Goal: Transaction & Acquisition: Purchase product/service

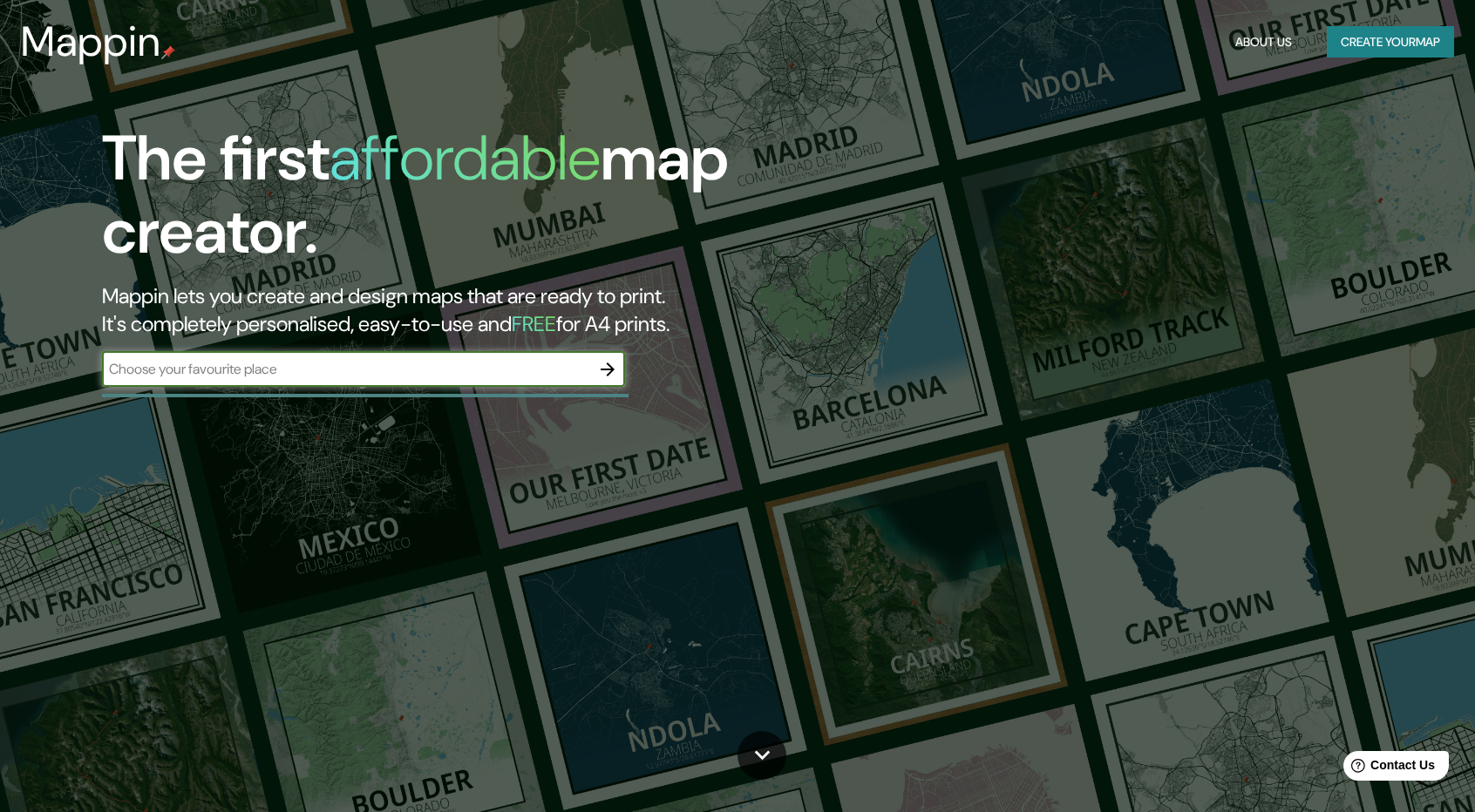
click at [490, 364] on input "text" at bounding box center [346, 369] width 488 height 20
click at [490, 363] on input "[GEOGRAPHIC_DATA]" at bounding box center [346, 369] width 488 height 20
type input "Lima, La Victoria"
click at [612, 371] on icon "button" at bounding box center [608, 370] width 21 height 21
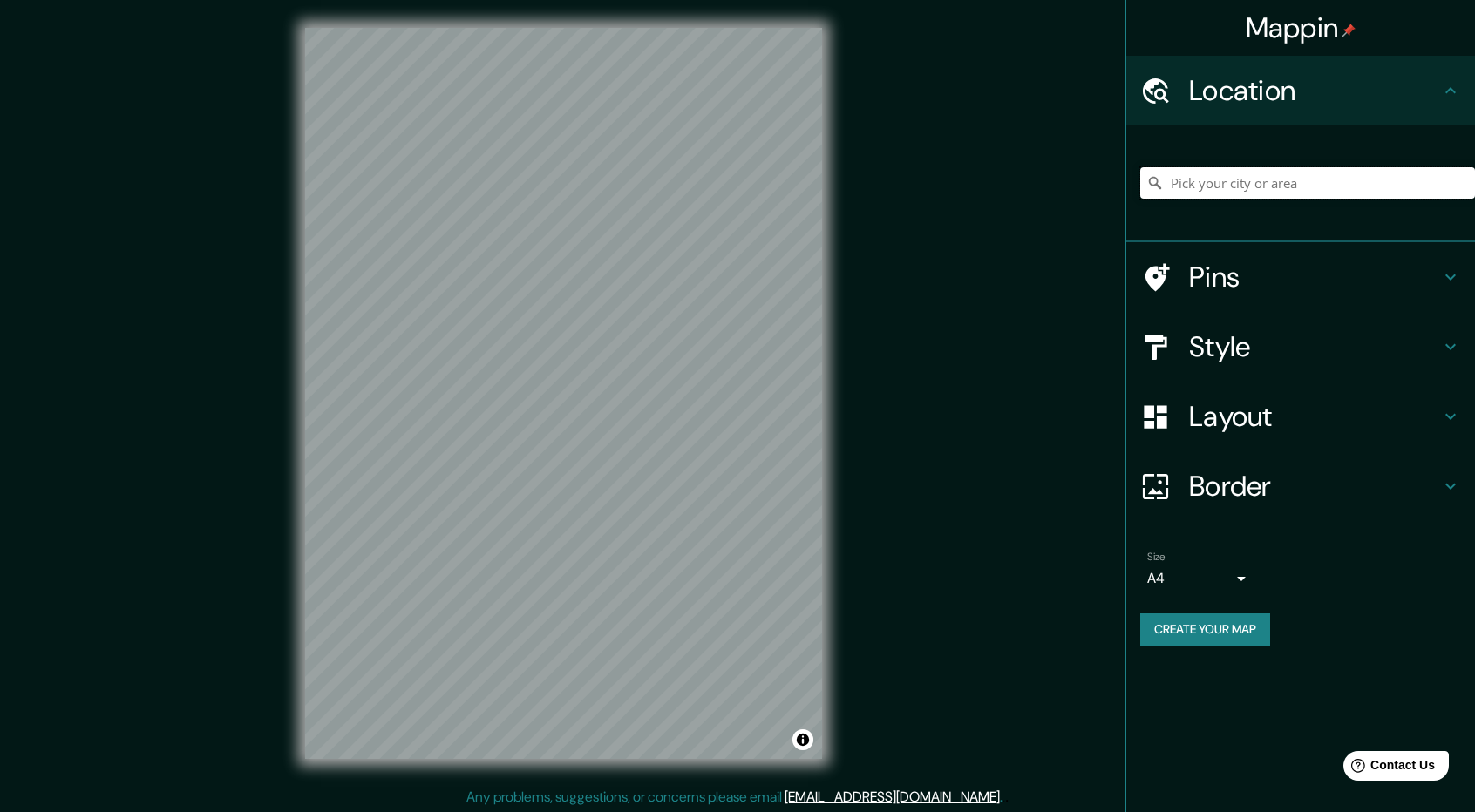
click at [1247, 182] on input "Pick your city or area" at bounding box center [1308, 182] width 335 height 31
click at [1311, 100] on h4 "Location" at bounding box center [1315, 90] width 252 height 35
click at [1296, 141] on div at bounding box center [1308, 183] width 335 height 87
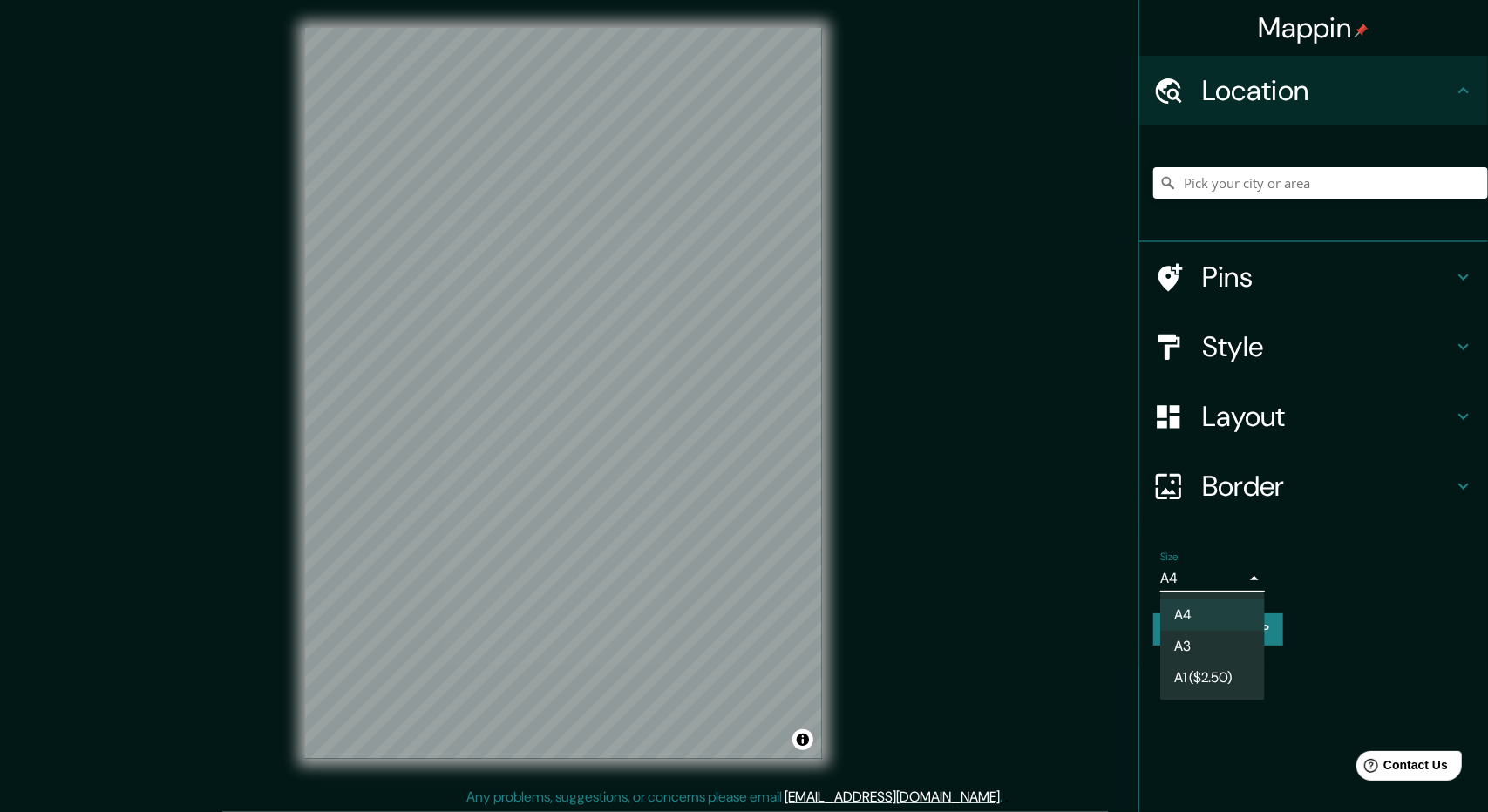
click at [1229, 588] on body "Mappin Location Pins Style Layout Border Choose a border. Hint : you can make l…" at bounding box center [744, 406] width 1488 height 812
click at [1227, 645] on li "A3" at bounding box center [1212, 647] width 105 height 31
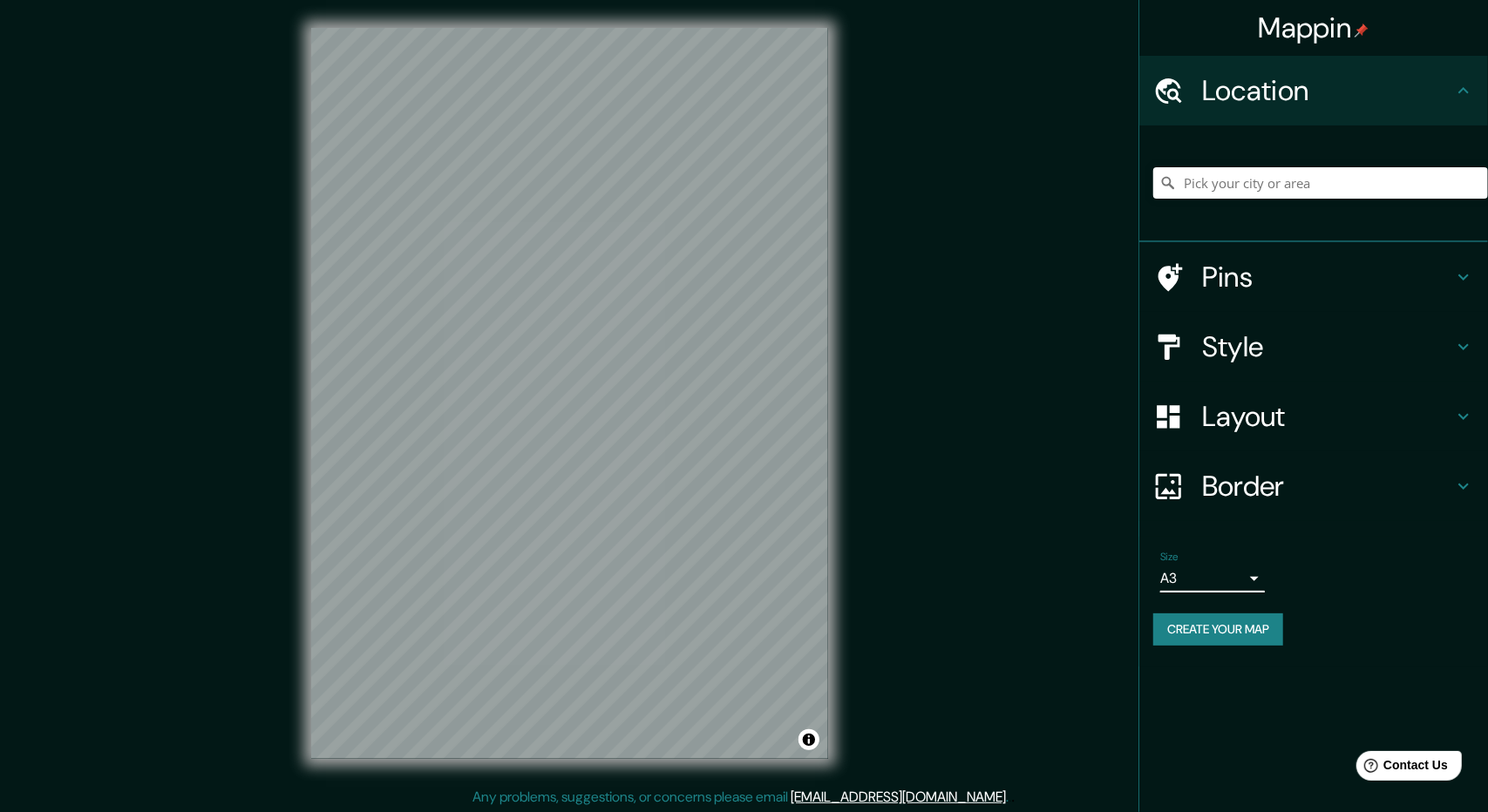
click at [1236, 580] on body "Mappin Location Pins Style Layout Border Choose a border. Hint : you can make l…" at bounding box center [744, 406] width 1488 height 812
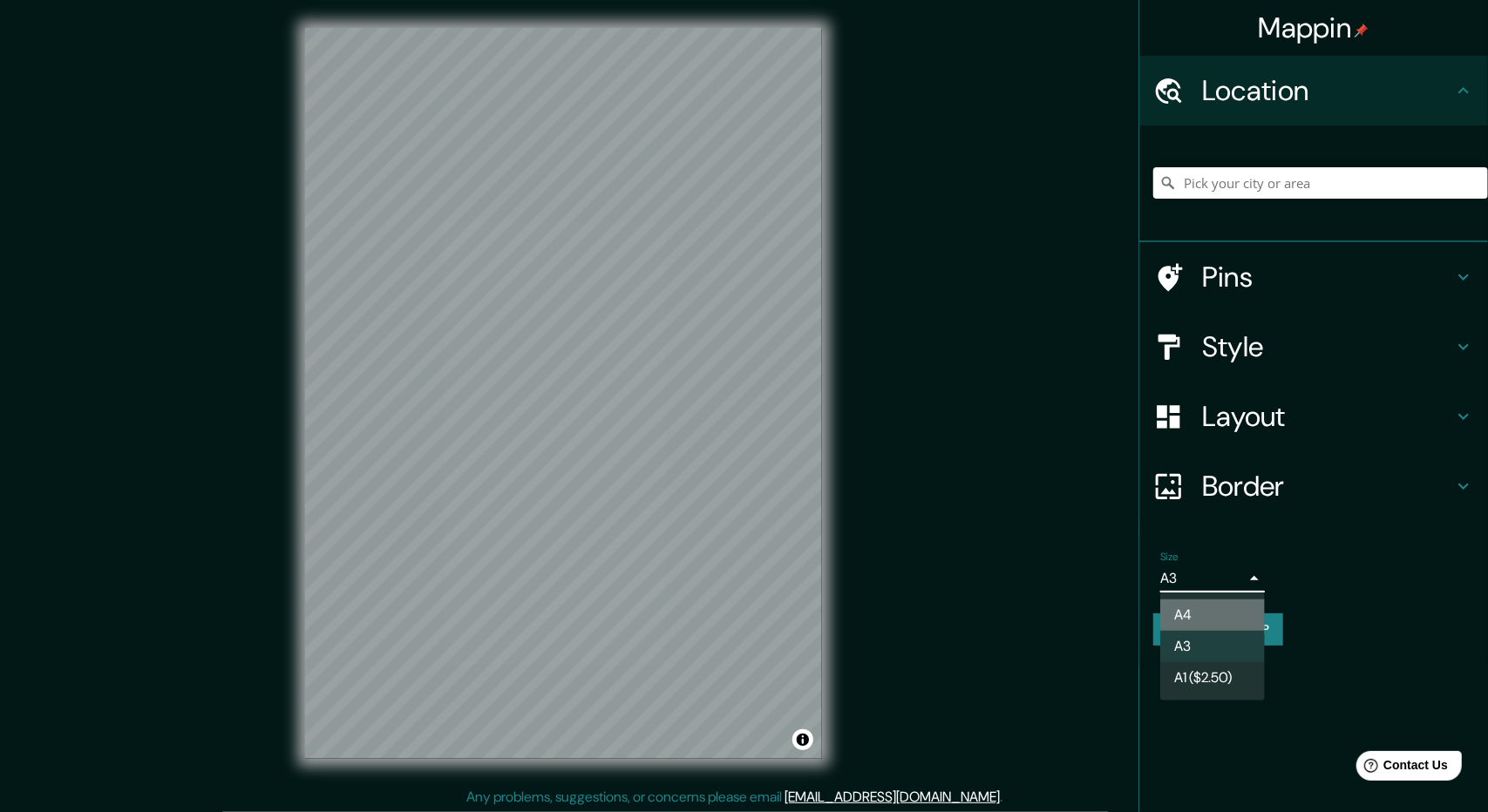
click at [1225, 610] on li "A4" at bounding box center [1212, 614] width 105 height 31
type input "single"
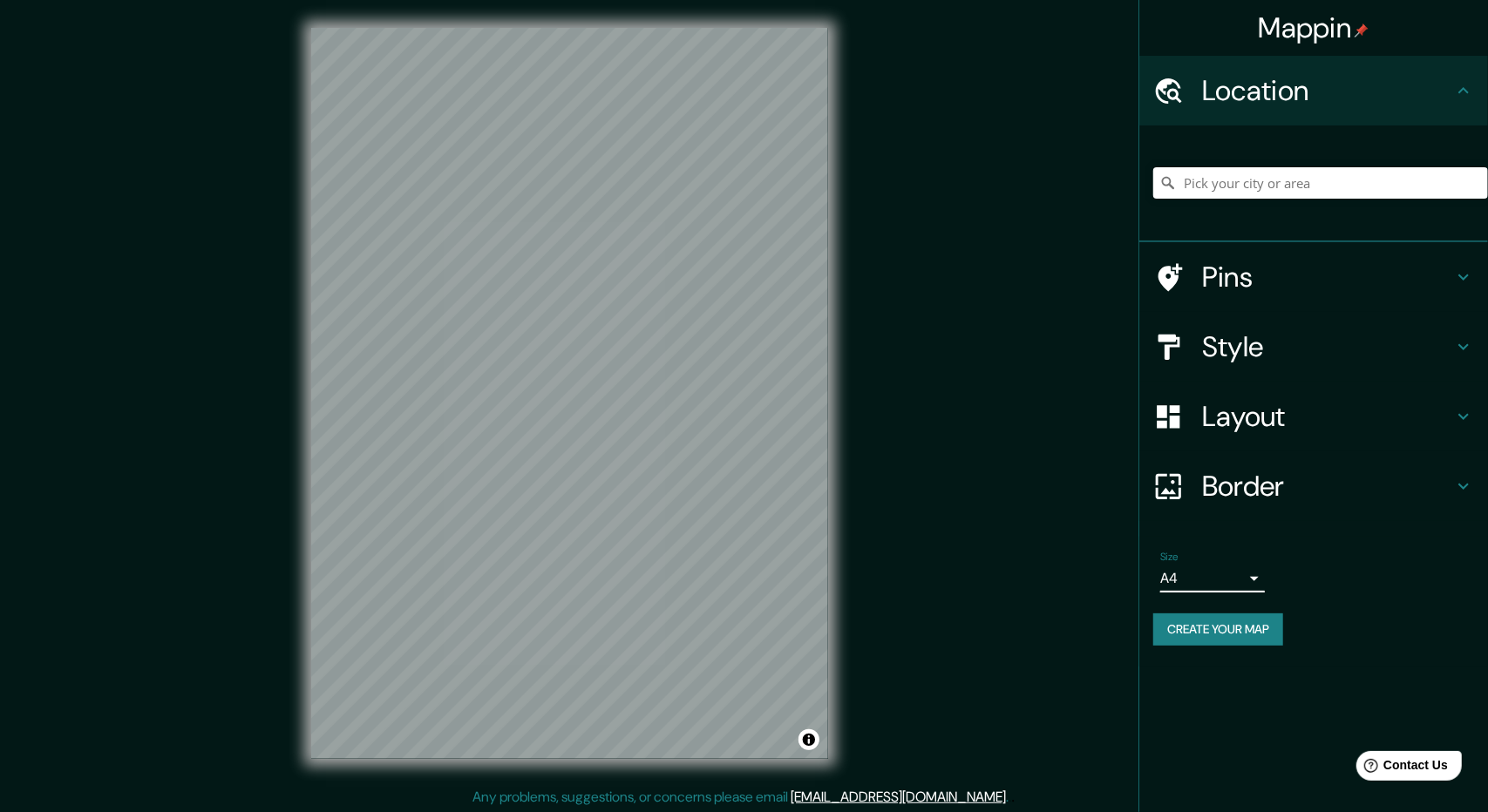
click at [1235, 576] on body "Mappin Location Pins Style Layout Border Choose a border. Hint : you can make l…" at bounding box center [744, 406] width 1488 height 812
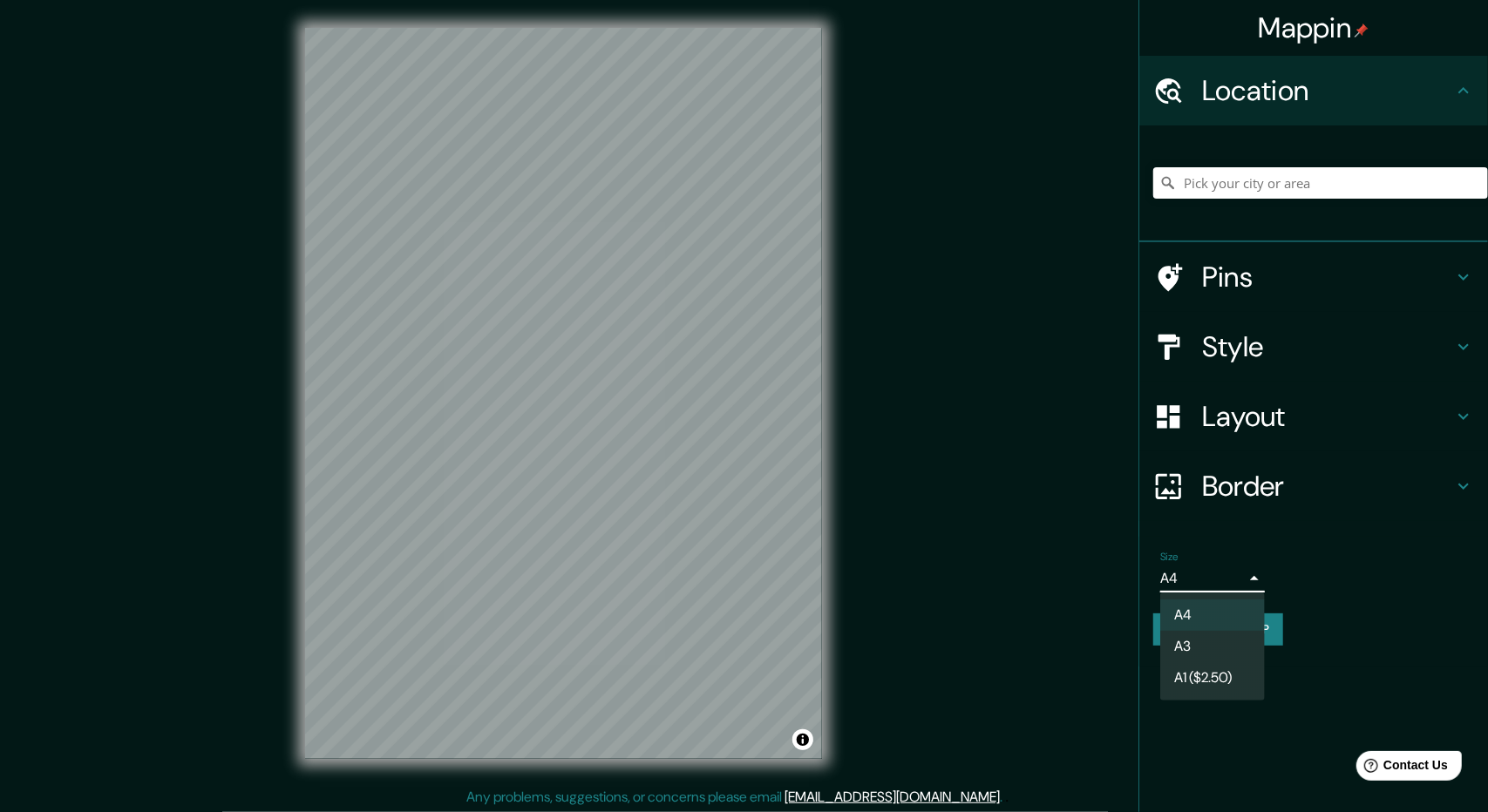
click at [1254, 289] on div at bounding box center [744, 406] width 1488 height 812
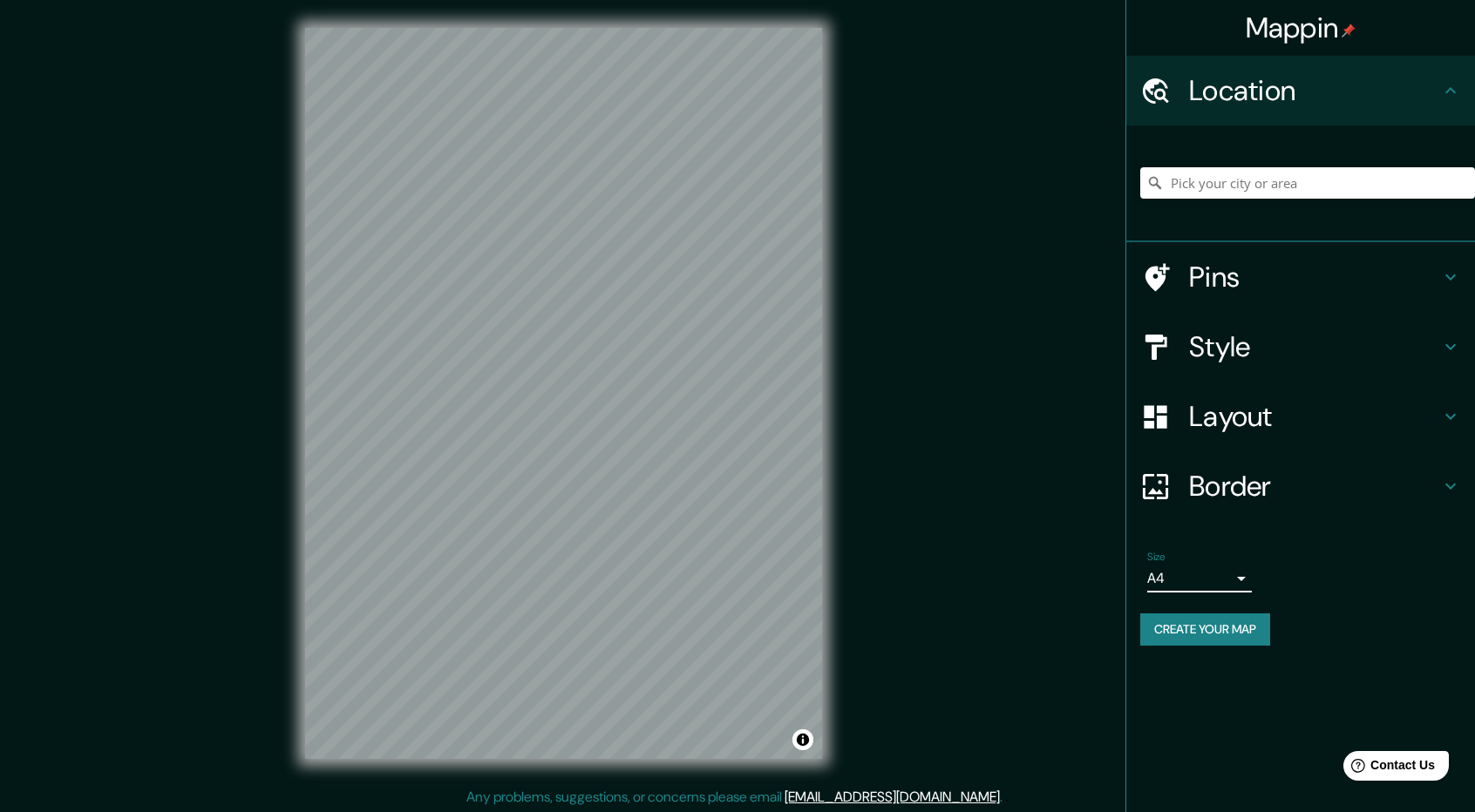
click at [1146, 280] on icon at bounding box center [1158, 277] width 25 height 28
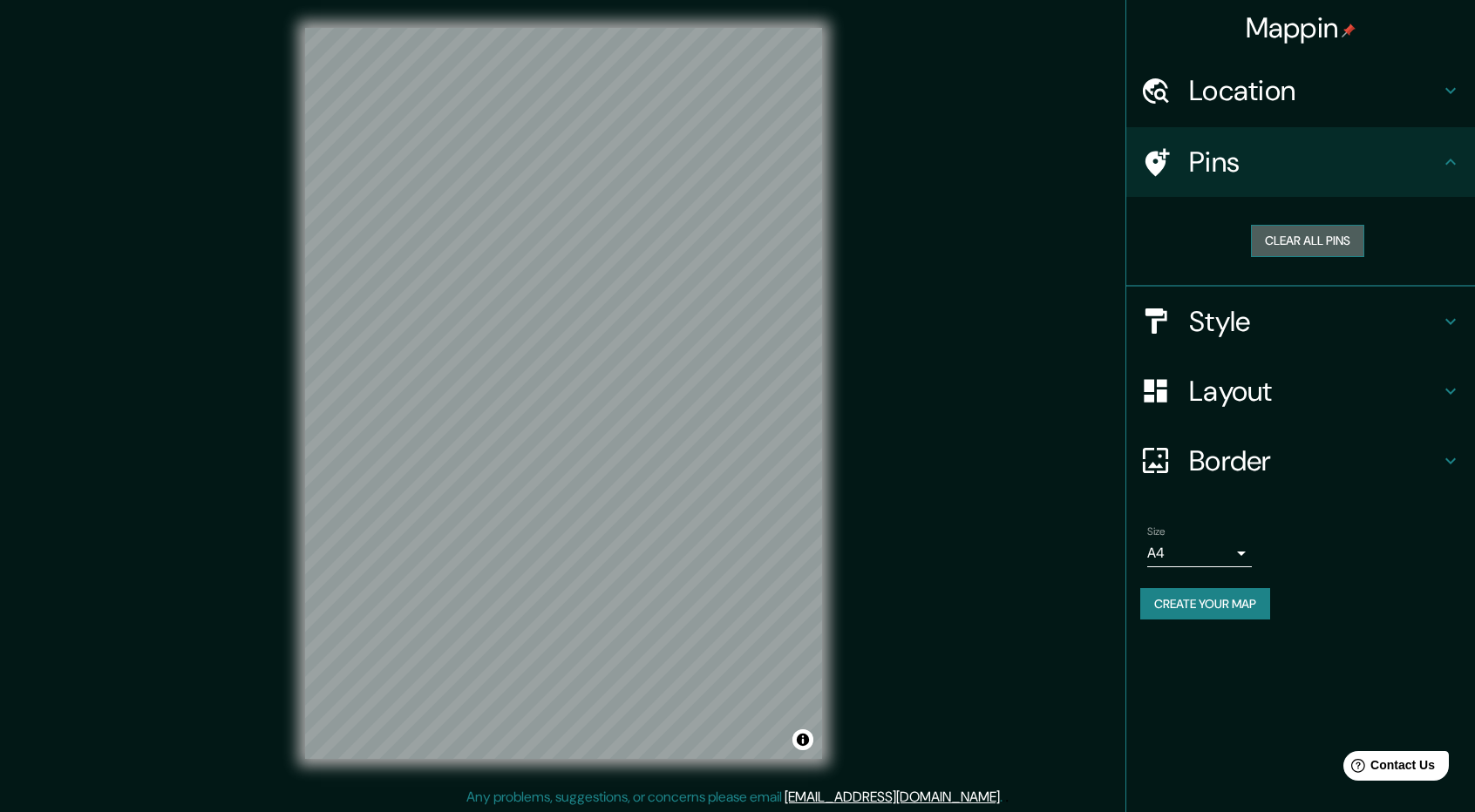
click at [1325, 240] on button "Clear all pins" at bounding box center [1308, 241] width 113 height 32
click at [1304, 242] on button "Clear all pins" at bounding box center [1308, 241] width 113 height 32
drag, startPoint x: 1318, startPoint y: 222, endPoint x: 1369, endPoint y: 172, distance: 71.4
click at [1320, 223] on div "Clear all pins" at bounding box center [1308, 241] width 335 height 60
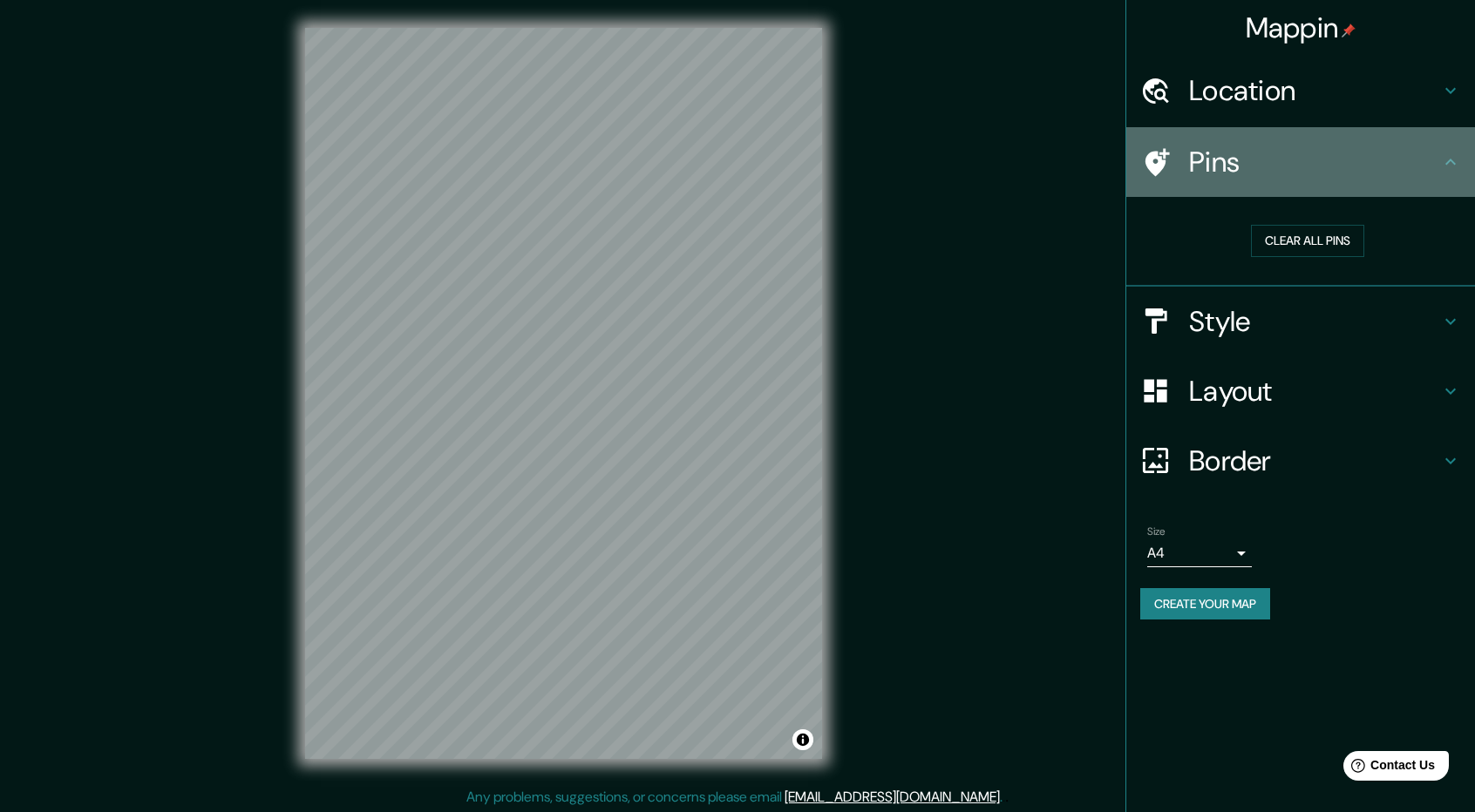
click at [1448, 163] on icon at bounding box center [1450, 162] width 10 height 6
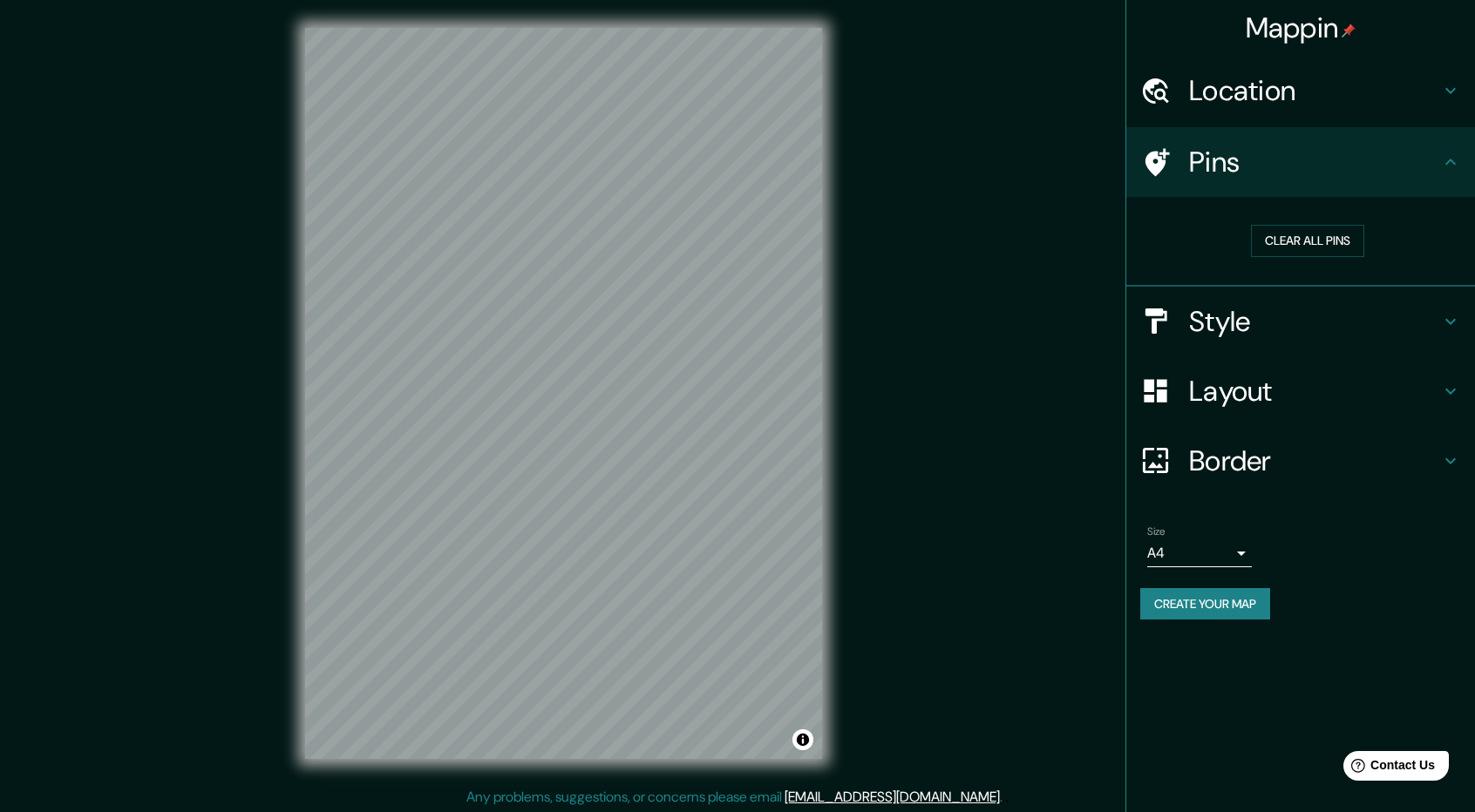
click at [1449, 91] on icon at bounding box center [1450, 91] width 10 height 6
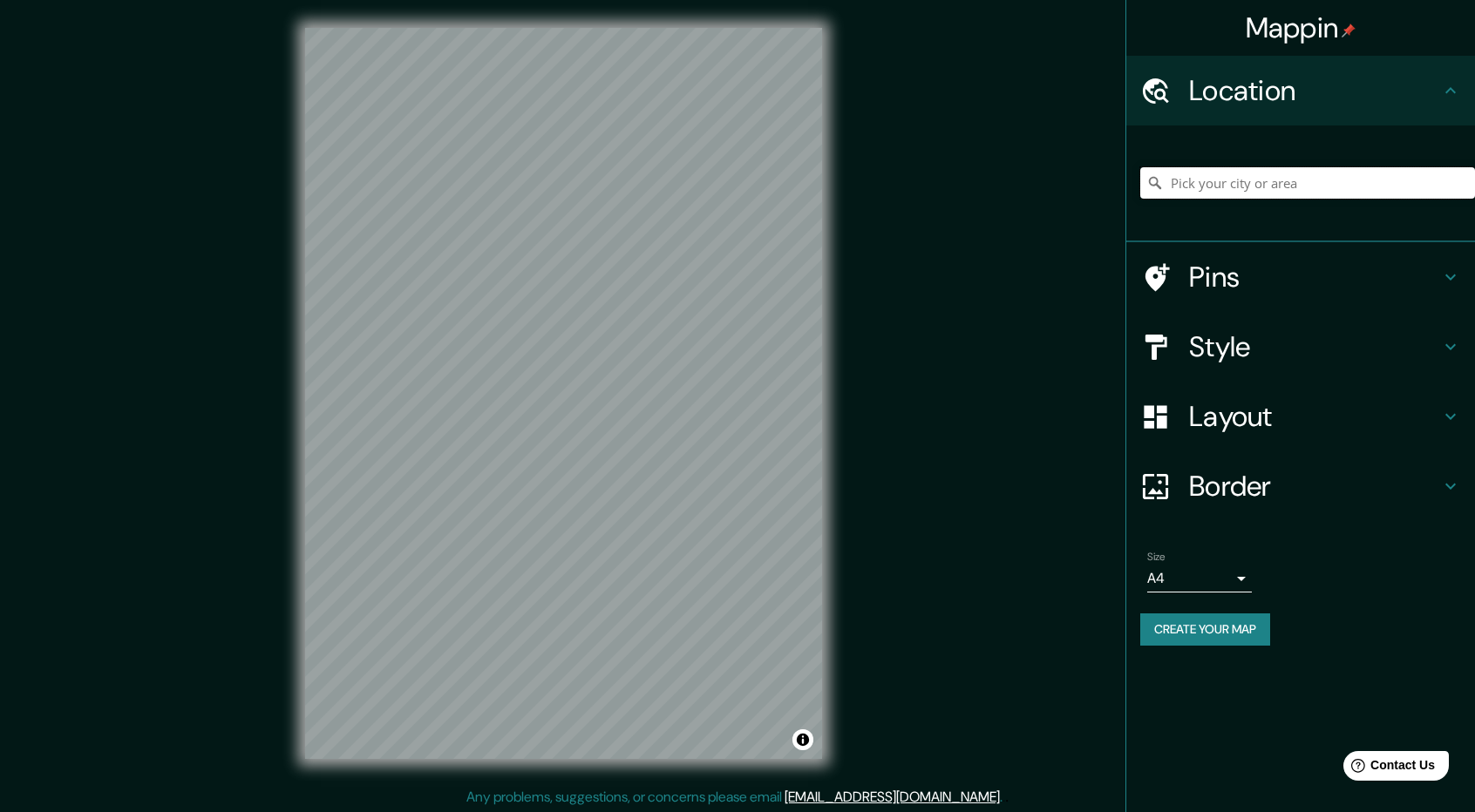
click at [1436, 187] on input "Pick your city or area" at bounding box center [1308, 182] width 335 height 31
click at [1397, 181] on input "Lima, Lima, Provincia de Lima, Perú" at bounding box center [1308, 182] width 335 height 31
click at [1401, 180] on input "Lima, Lima, Provincia de Lima, Perú" at bounding box center [1308, 182] width 335 height 31
click at [1406, 177] on input "Lima, Lima, Provincia de Lima, Perú" at bounding box center [1308, 182] width 335 height 31
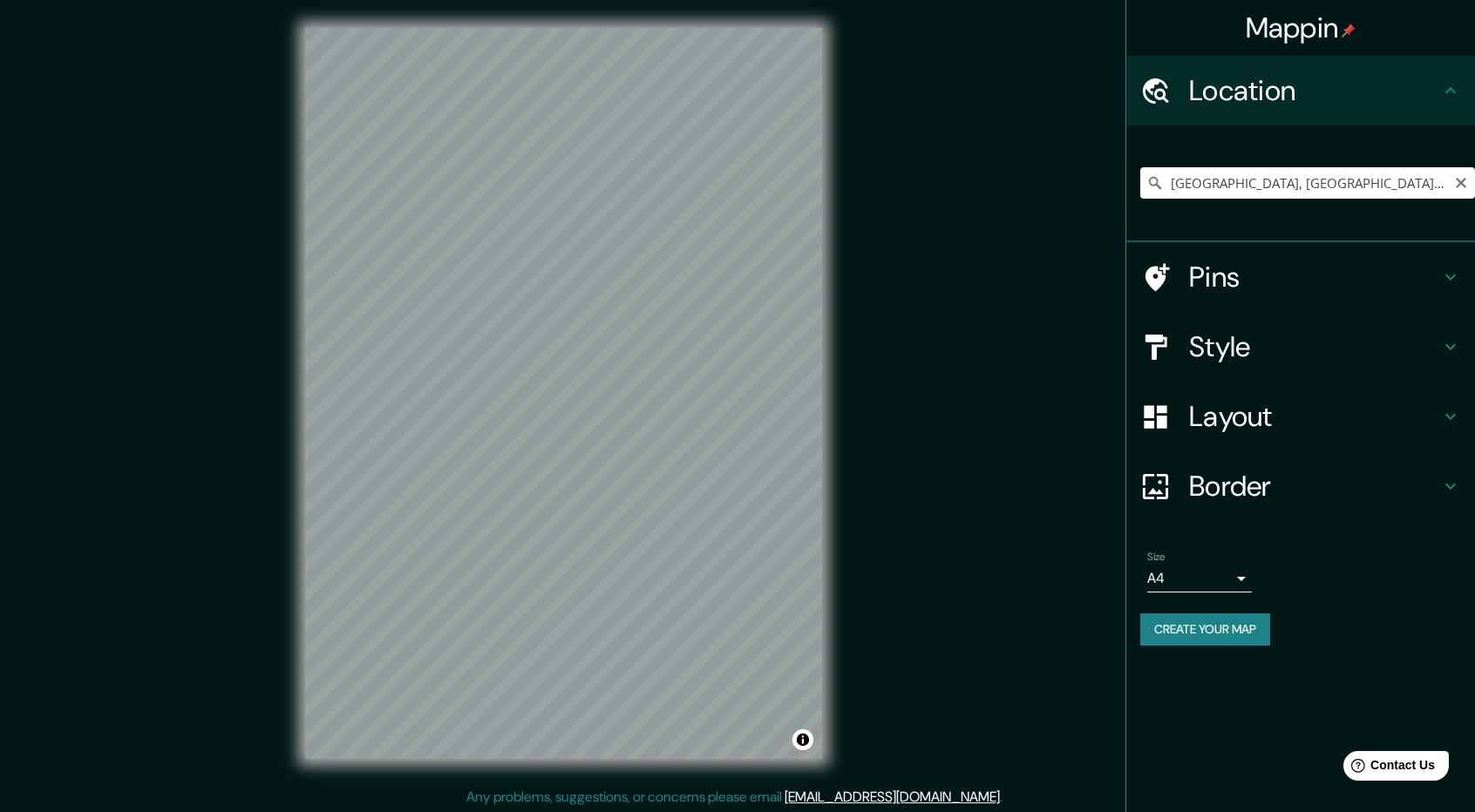
click at [1406, 177] on input "Lima, Lima, Provincia de Lima, Perú" at bounding box center [1308, 182] width 335 height 31
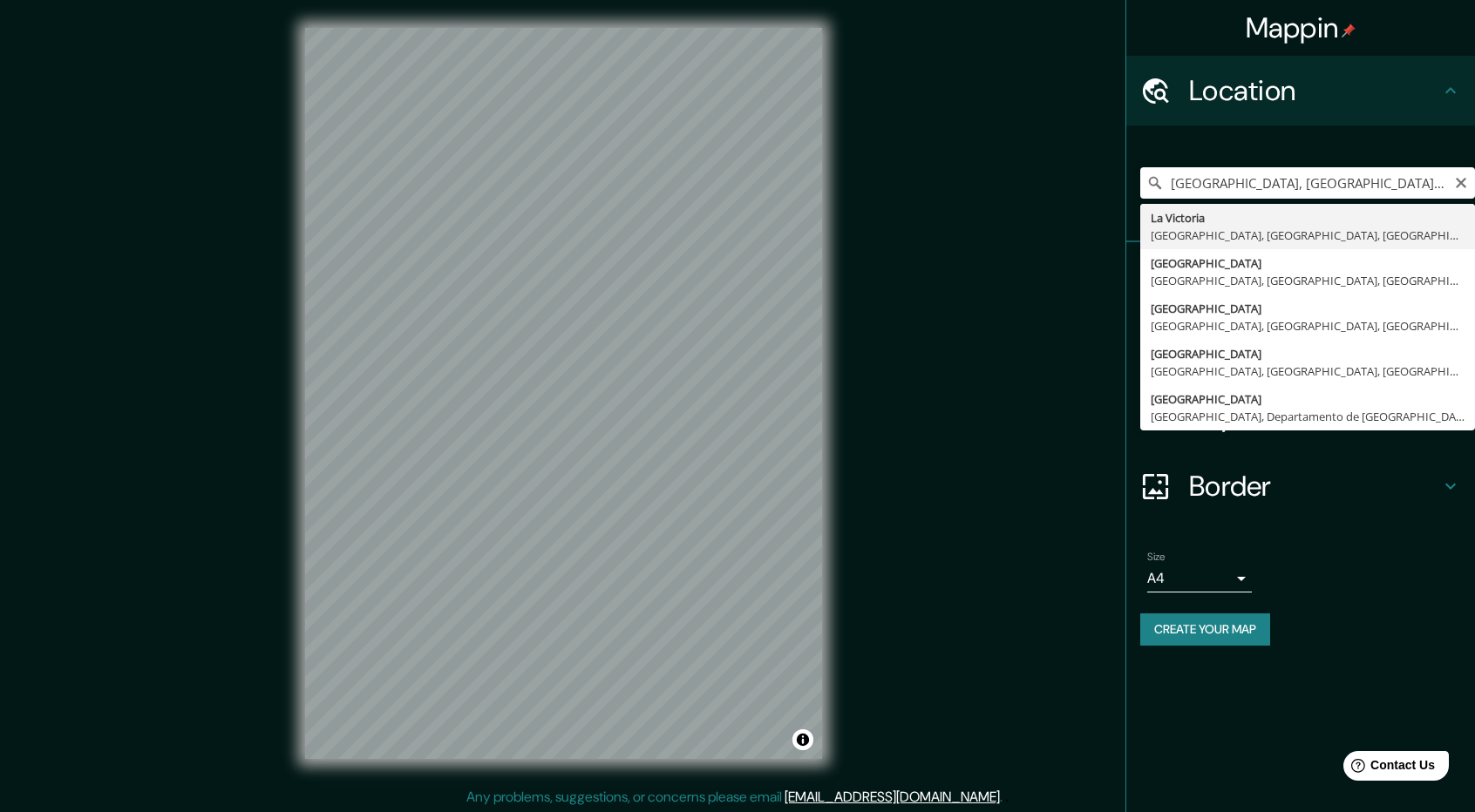
type input "[GEOGRAPHIC_DATA], [GEOGRAPHIC_DATA], [GEOGRAPHIC_DATA], [GEOGRAPHIC_DATA]"
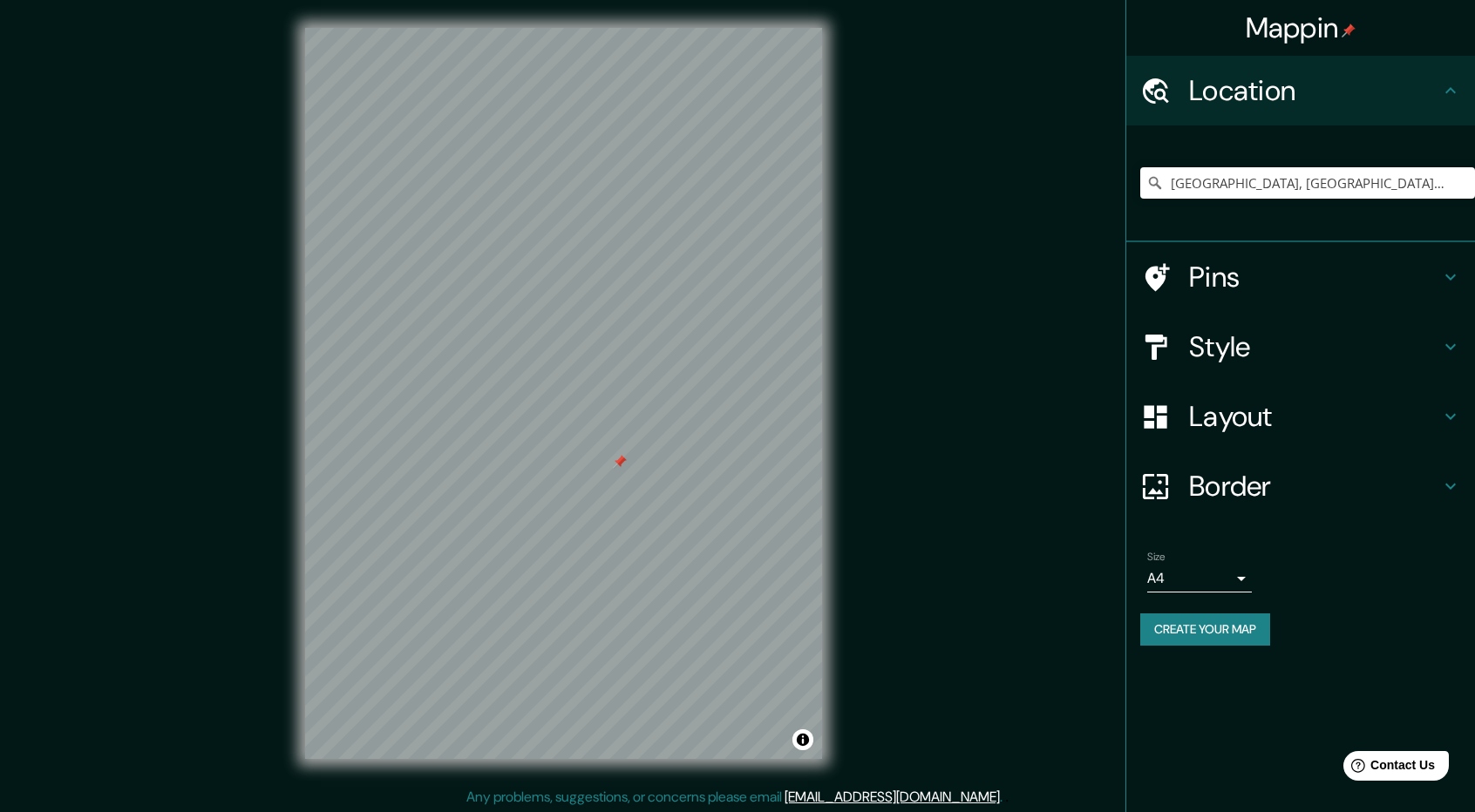
click at [1264, 304] on div "Pins" at bounding box center [1300, 277] width 349 height 70
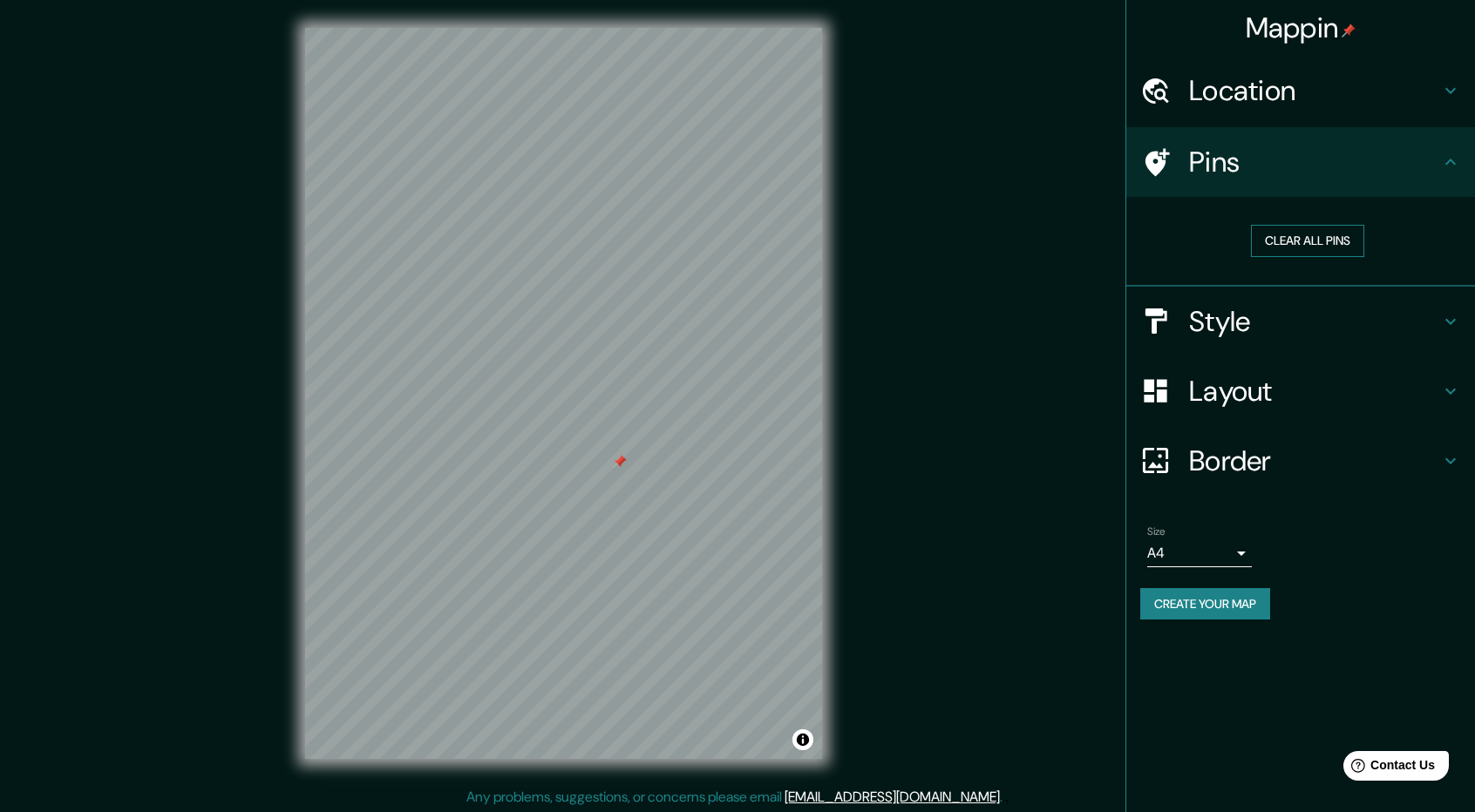
click at [1328, 242] on button "Clear all pins" at bounding box center [1308, 241] width 113 height 32
click at [1279, 327] on h4 "Style" at bounding box center [1315, 321] width 252 height 35
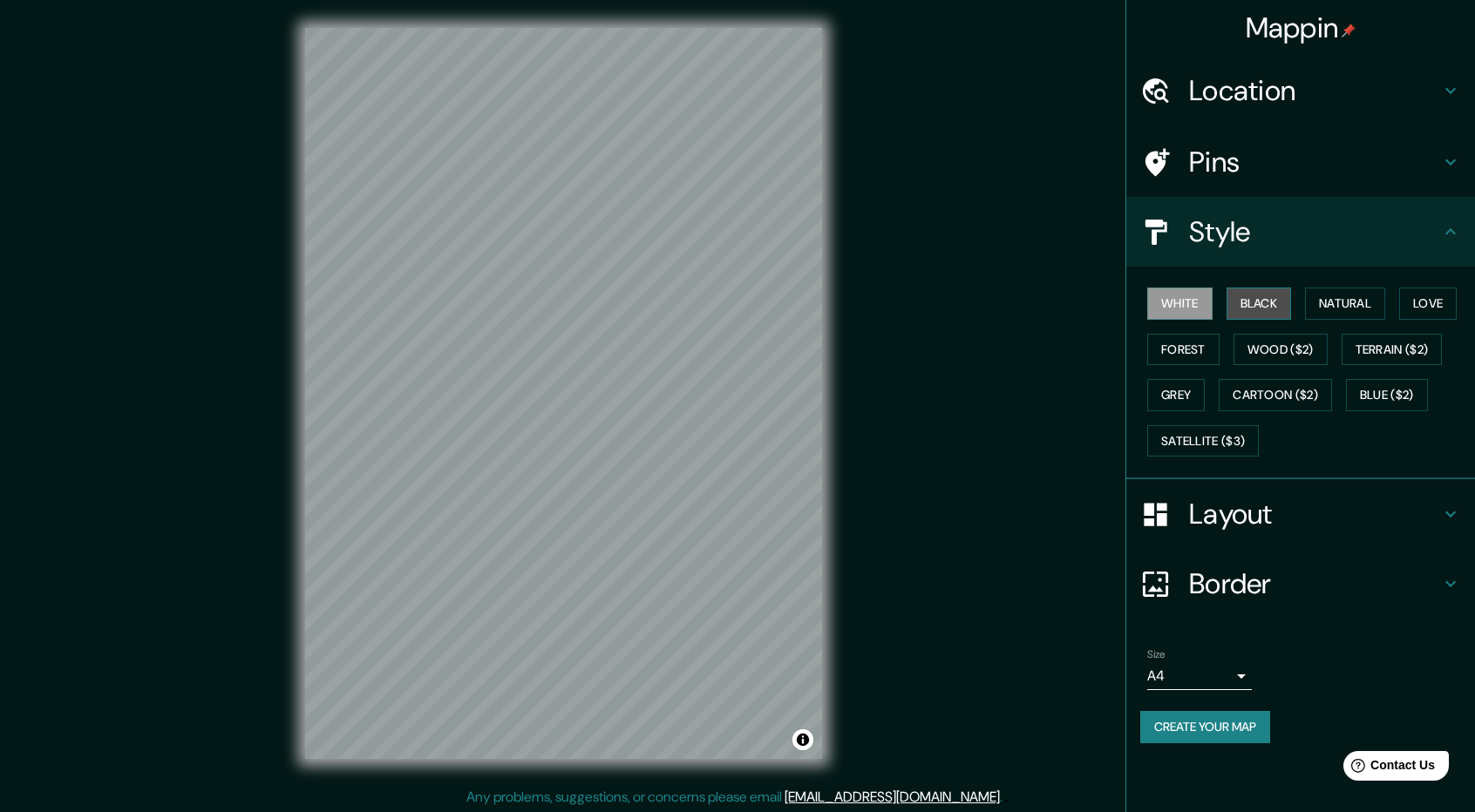
click at [1267, 305] on button "Black" at bounding box center [1258, 303] width 65 height 32
click at [1446, 305] on button "Love" at bounding box center [1428, 303] width 58 height 32
click at [1359, 292] on button "Natural" at bounding box center [1345, 303] width 80 height 32
click at [1275, 306] on button "Black" at bounding box center [1258, 303] width 65 height 32
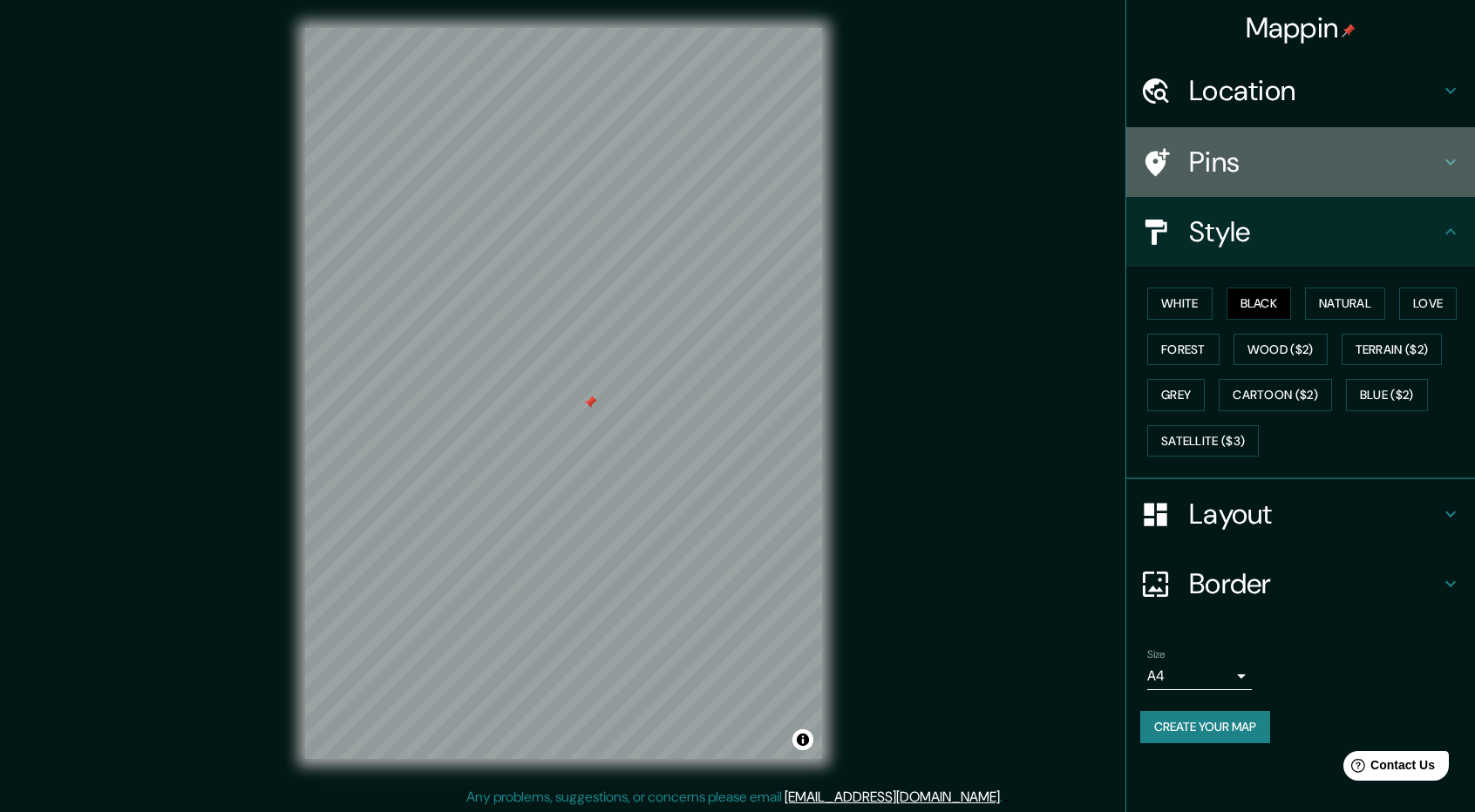
click at [1309, 167] on h4 "Pins" at bounding box center [1315, 162] width 252 height 35
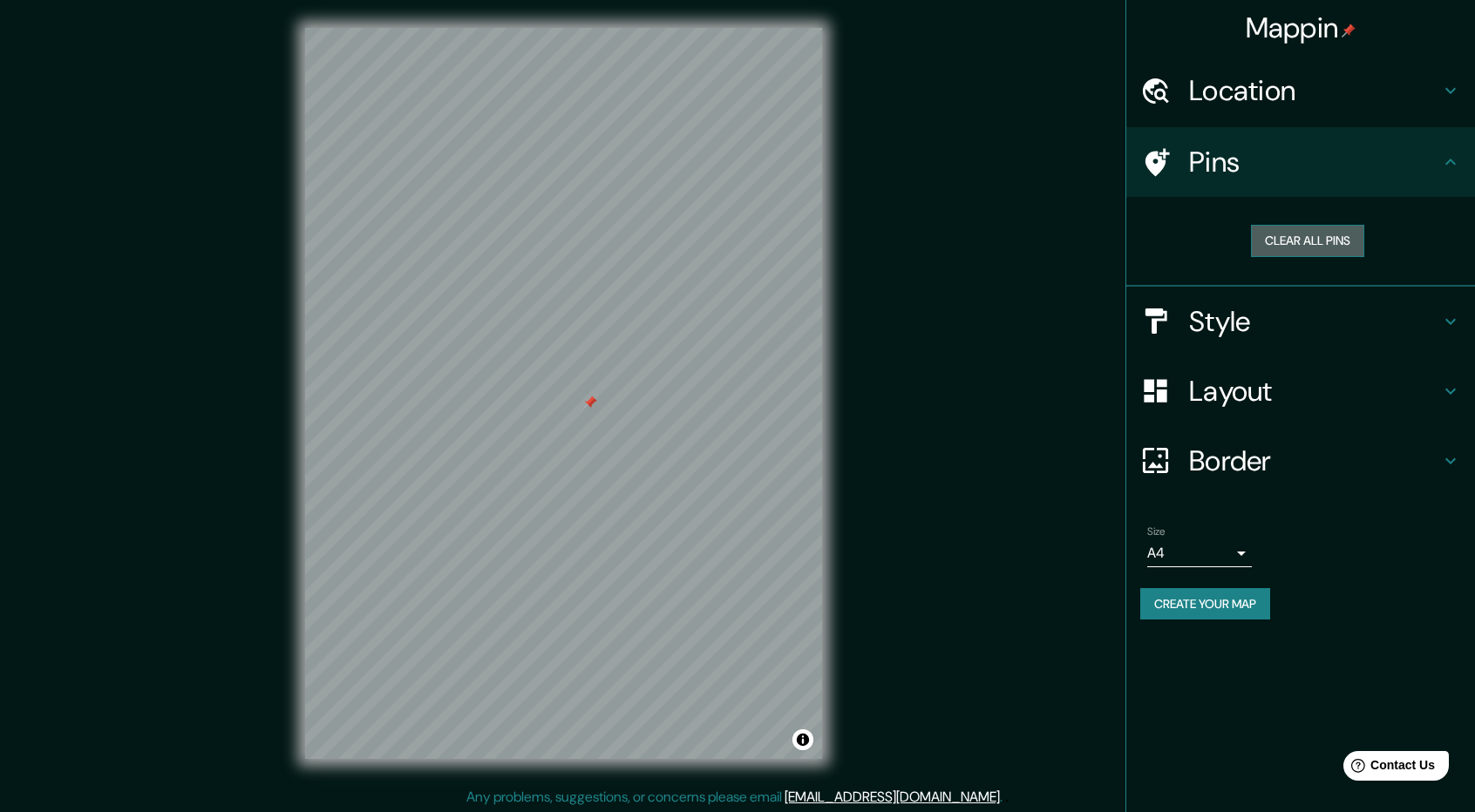
click at [1322, 236] on button "Clear all pins" at bounding box center [1308, 241] width 113 height 32
click at [1380, 144] on div "Pins" at bounding box center [1300, 163] width 349 height 70
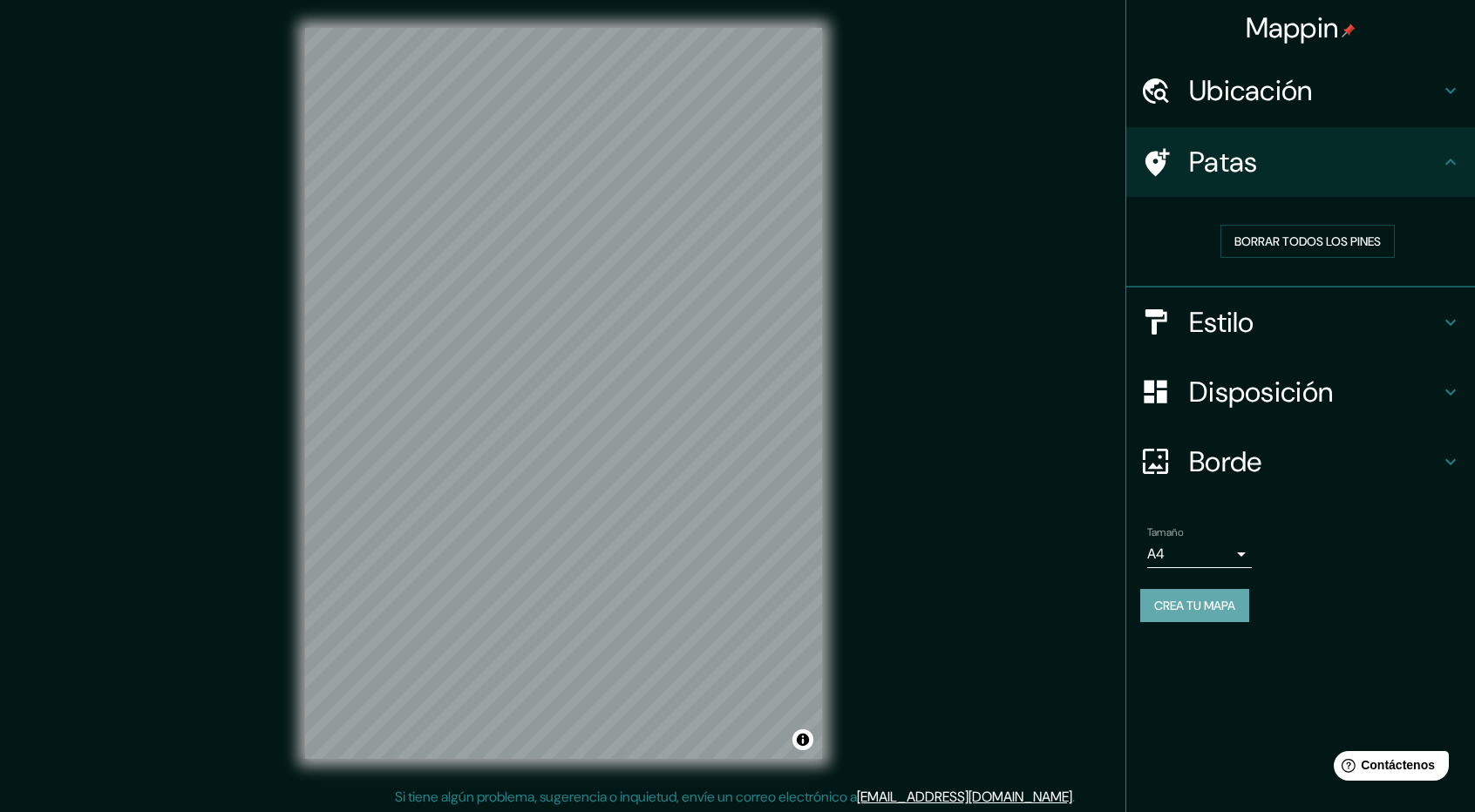
click at [1225, 609] on font "Crea tu mapa" at bounding box center [1195, 606] width 81 height 16
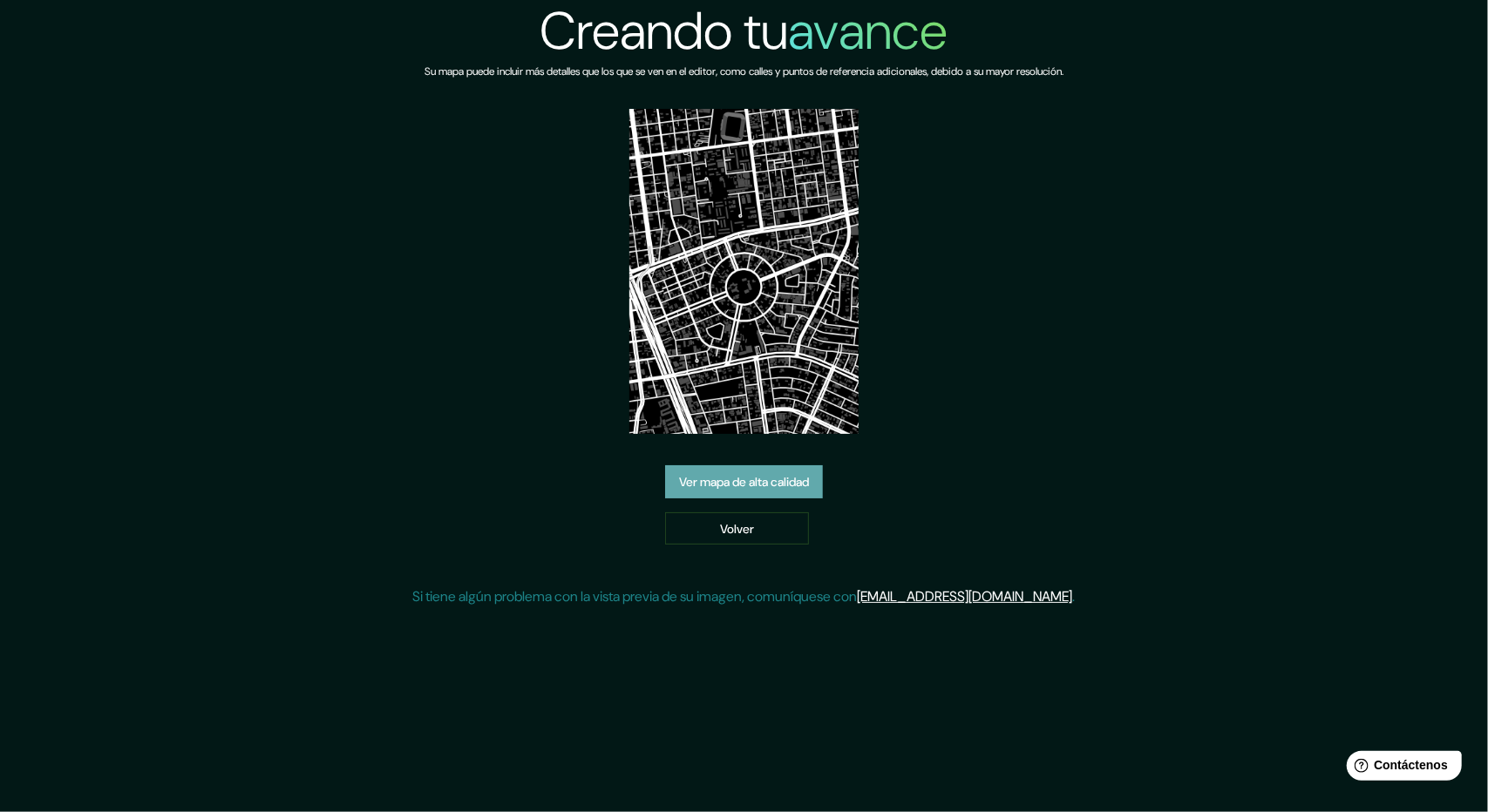
click at [809, 487] on font "Ver mapa de alta calidad" at bounding box center [743, 482] width 130 height 16
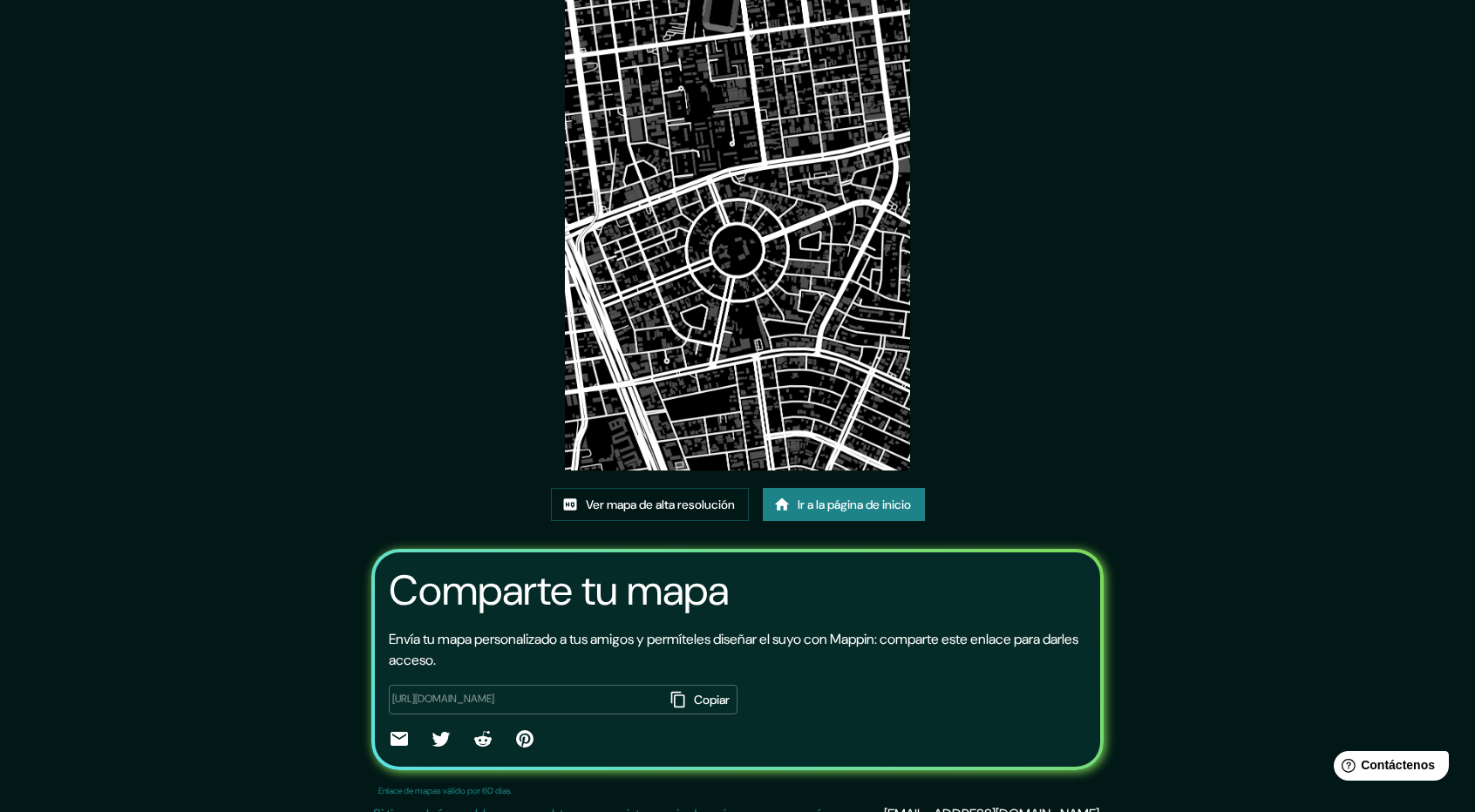
scroll to position [112, 0]
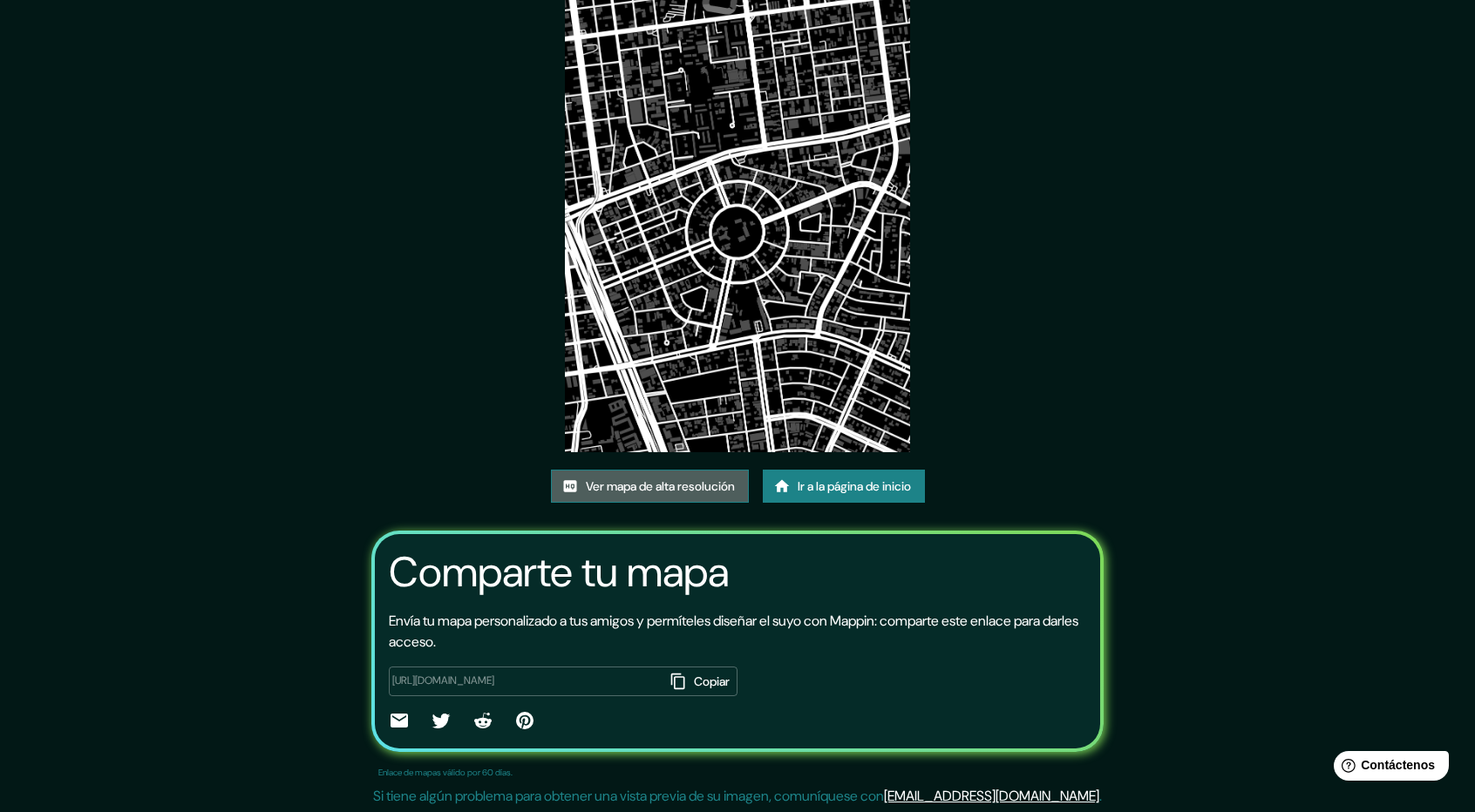
click at [722, 494] on font "Ver mapa de alta resolución" at bounding box center [661, 487] width 149 height 23
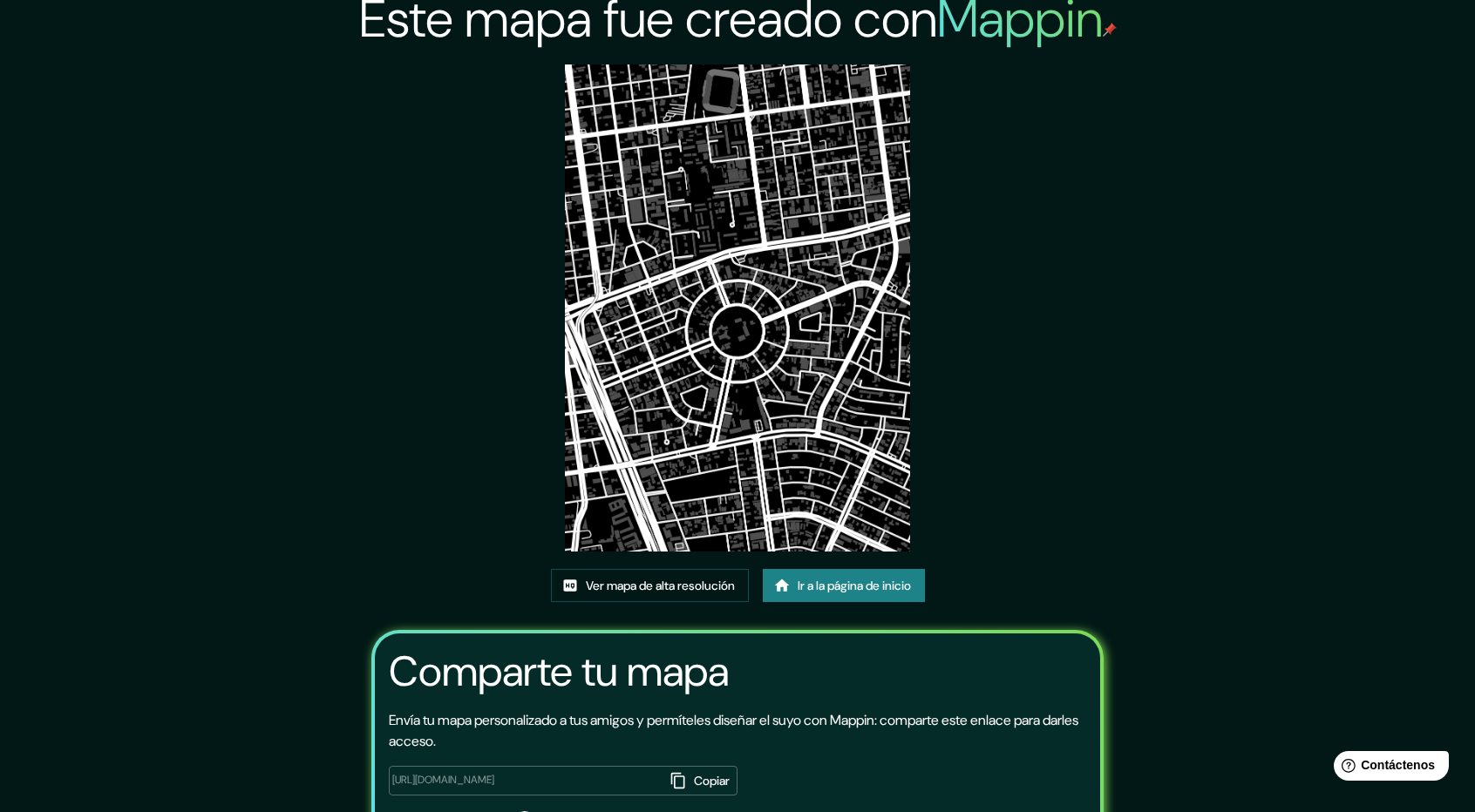
scroll to position [0, 0]
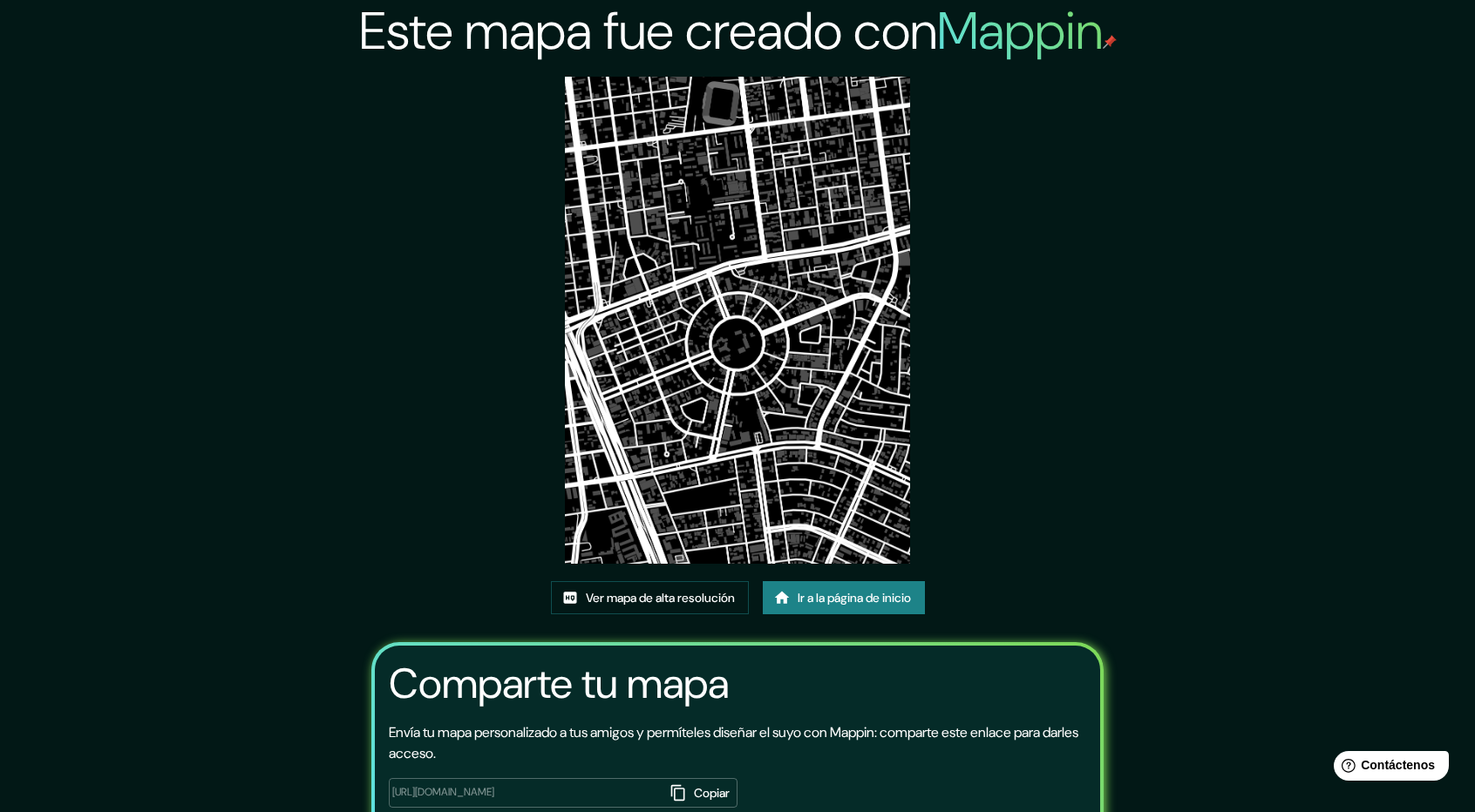
click at [911, 587] on font "Ir a la página de inicio" at bounding box center [855, 598] width 113 height 23
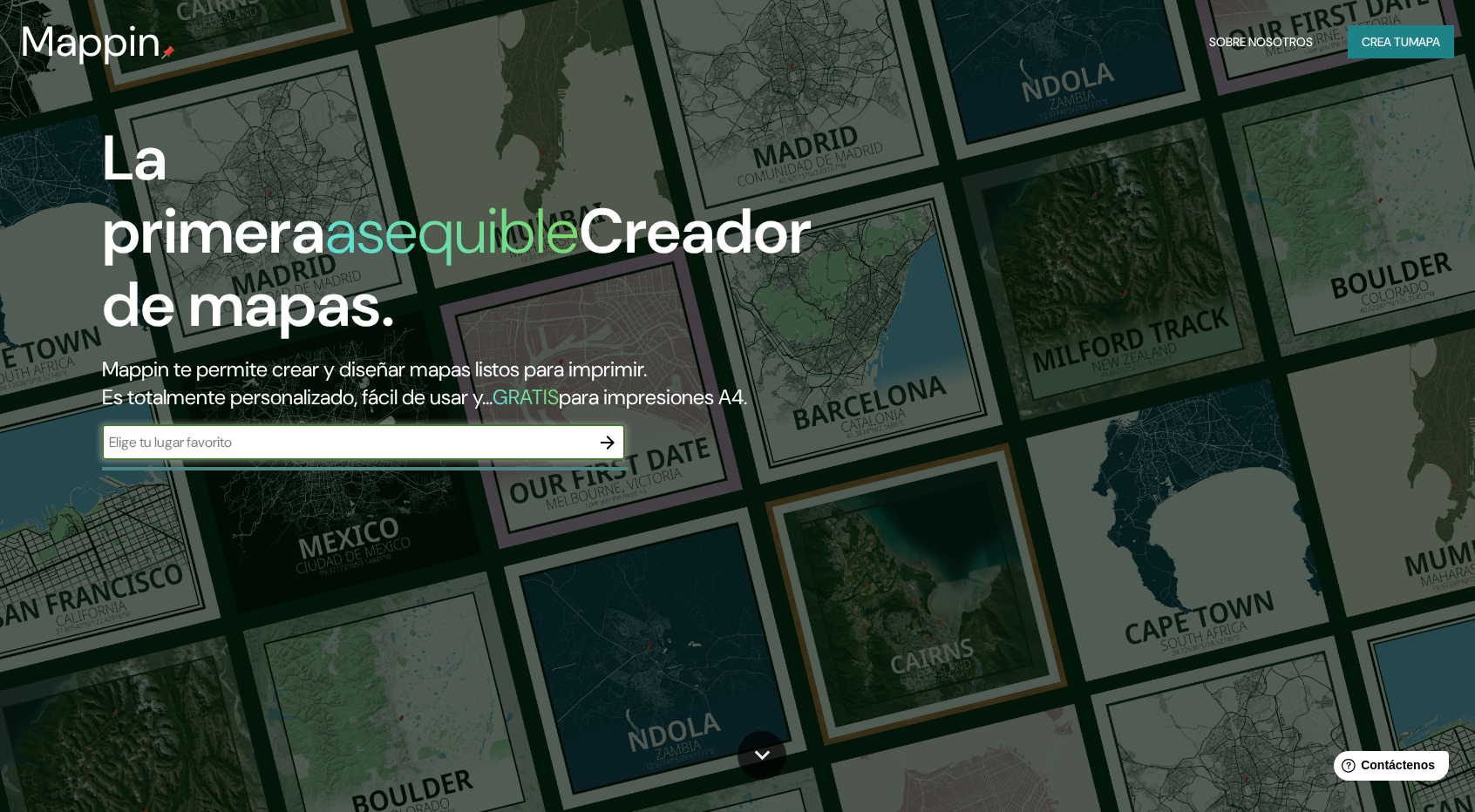
click at [518, 446] on input "text" at bounding box center [346, 441] width 488 height 20
type input "[GEOGRAPHIC_DATA]"
click at [610, 439] on icon "button" at bounding box center [607, 442] width 14 height 14
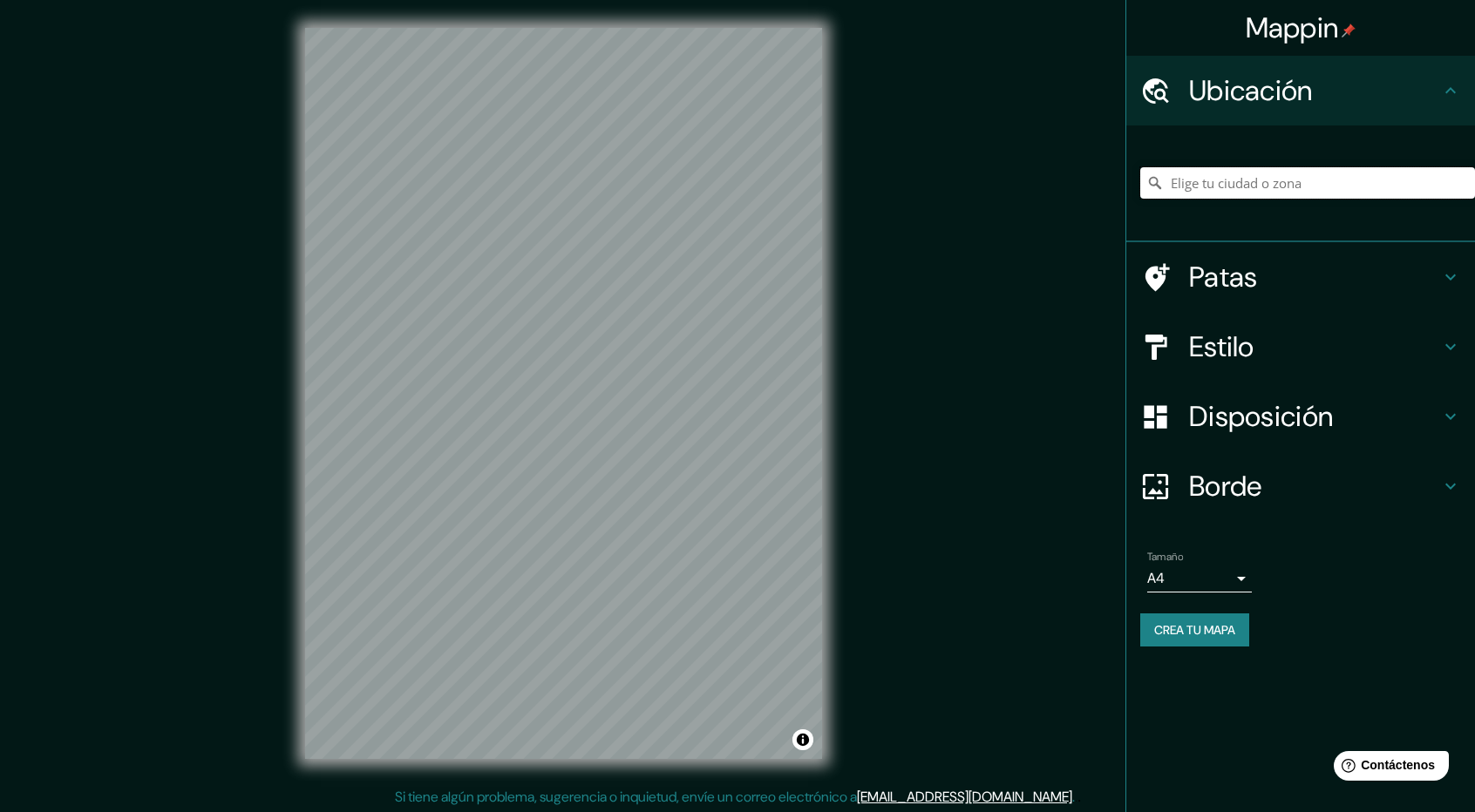
click at [1189, 184] on input "Elige tu ciudad o zona" at bounding box center [1308, 182] width 335 height 31
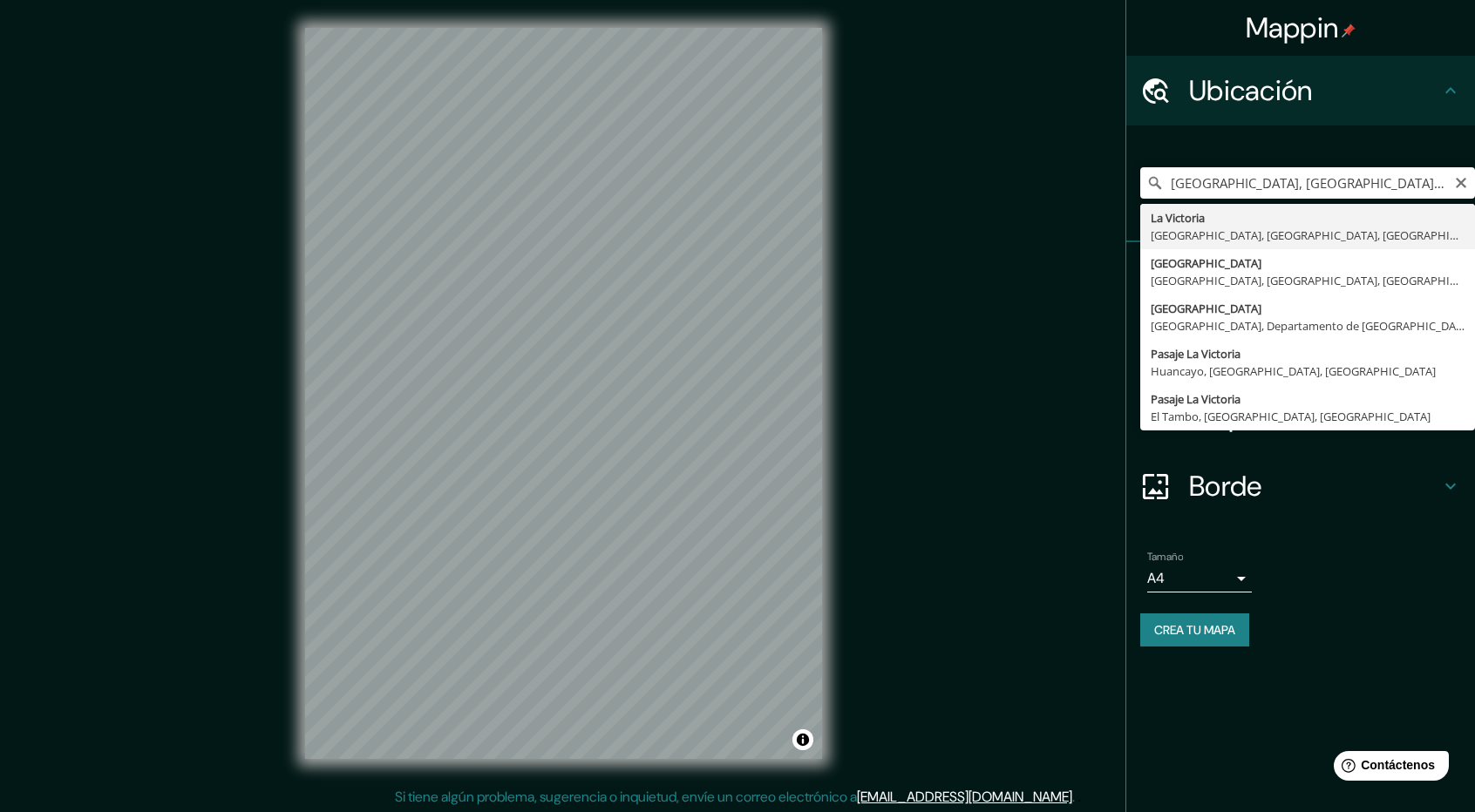
type input "[GEOGRAPHIC_DATA], [GEOGRAPHIC_DATA], [GEOGRAPHIC_DATA], [GEOGRAPHIC_DATA]"
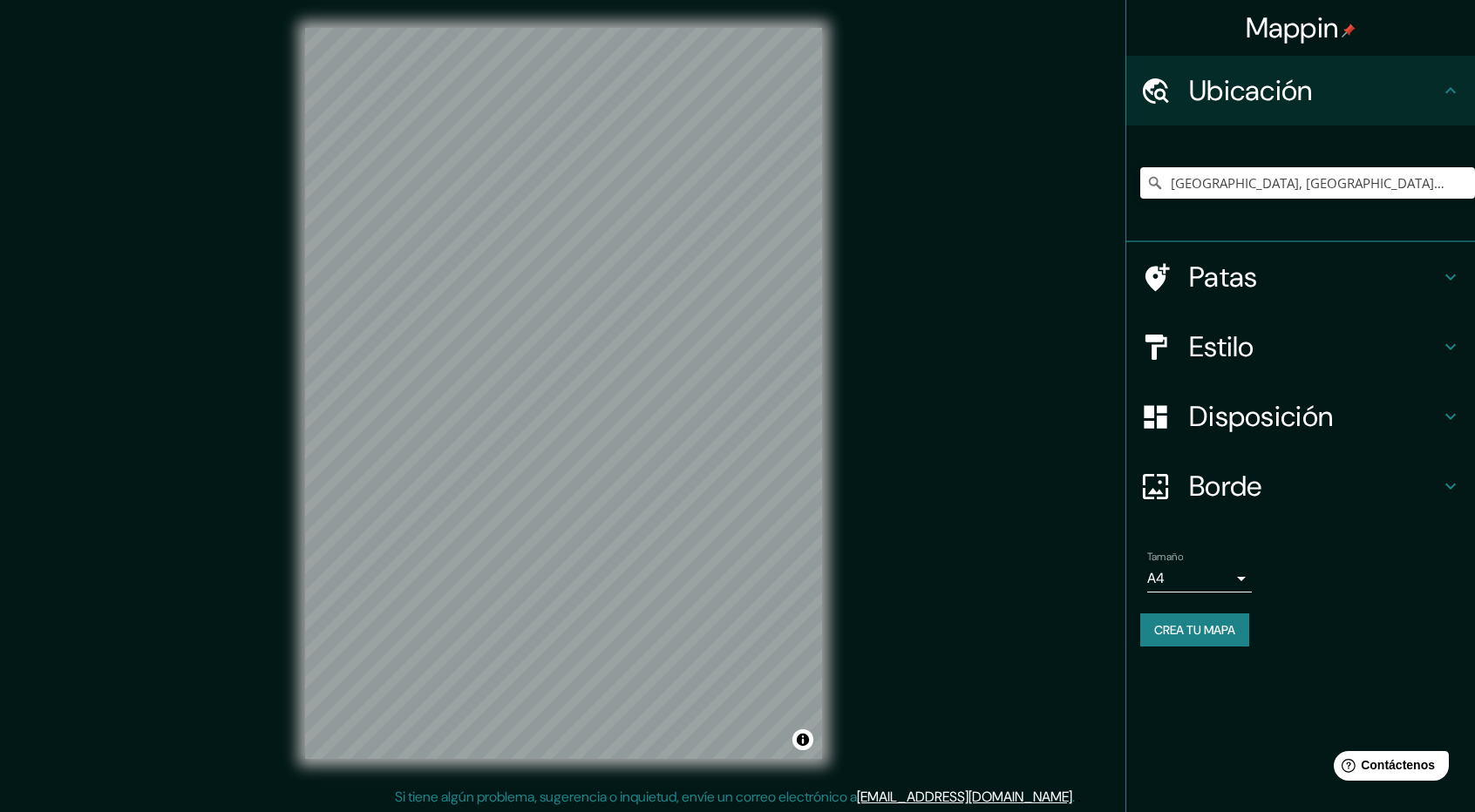
click at [1303, 361] on h4 "Estilo" at bounding box center [1315, 347] width 252 height 35
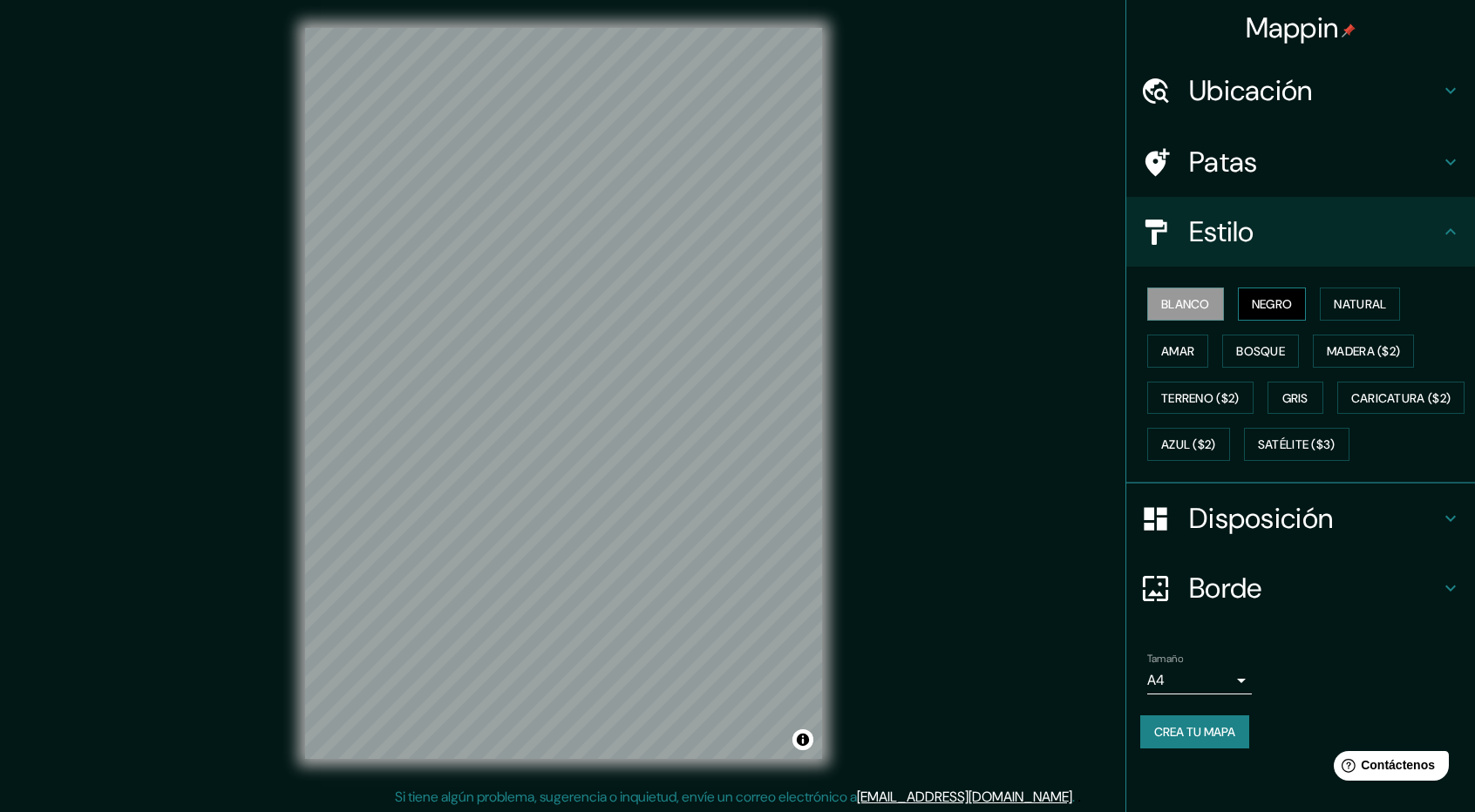
click at [1281, 307] on font "Negro" at bounding box center [1272, 303] width 41 height 16
